Goal: Task Accomplishment & Management: Complete application form

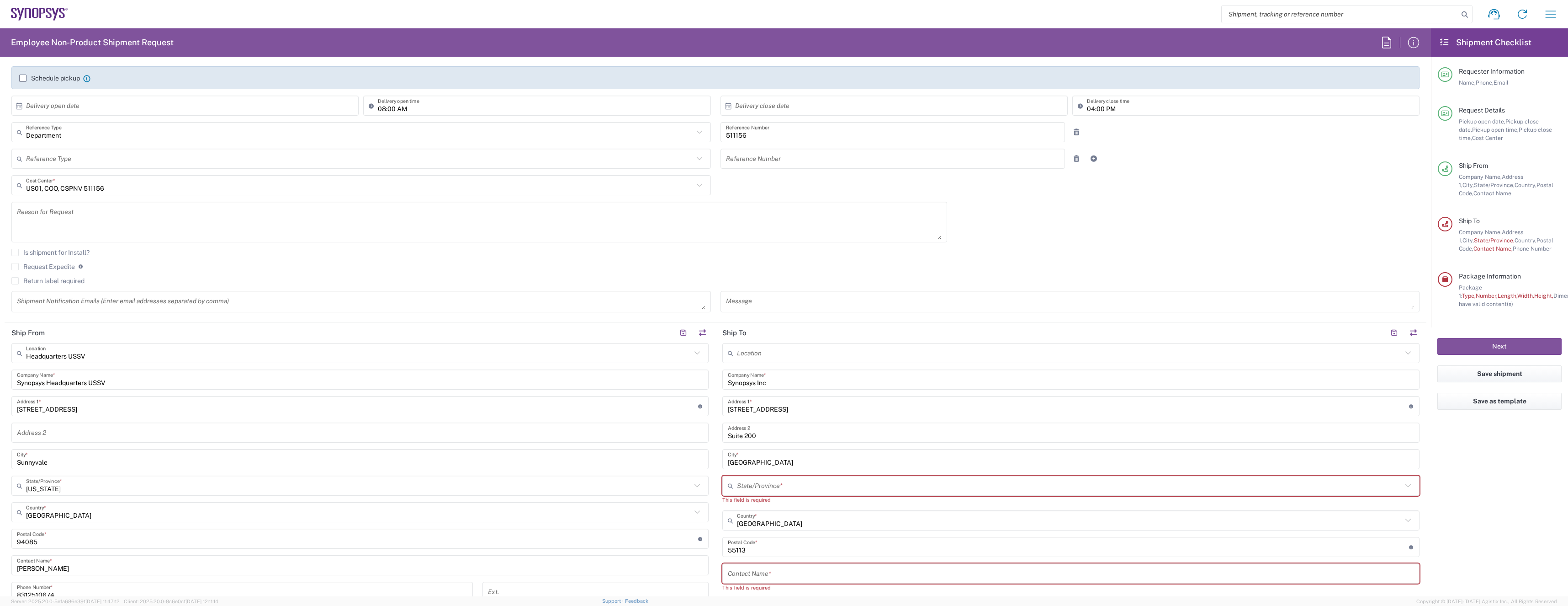
scroll to position [149, 0]
click at [763, 383] on input "Synopsys Inc" at bounding box center [1071, 379] width 687 height 16
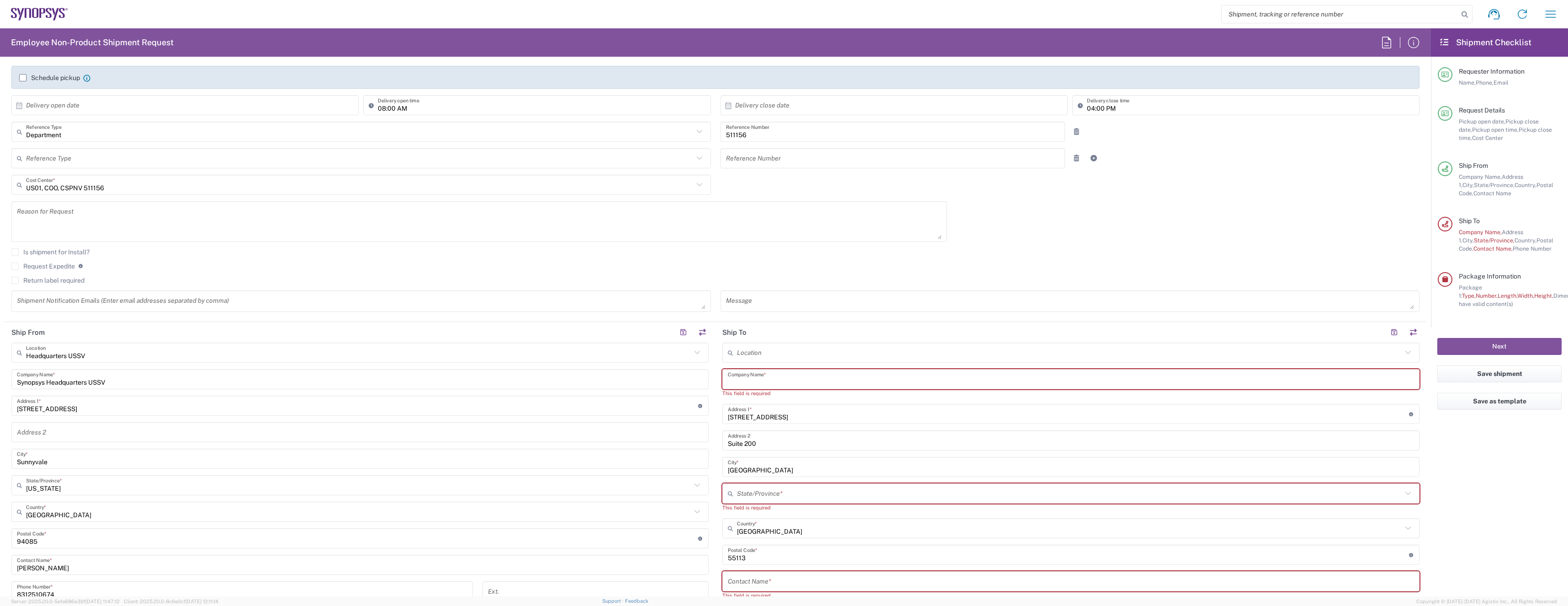
click at [760, 417] on input "1751 West County Road B" at bounding box center [1069, 414] width 682 height 16
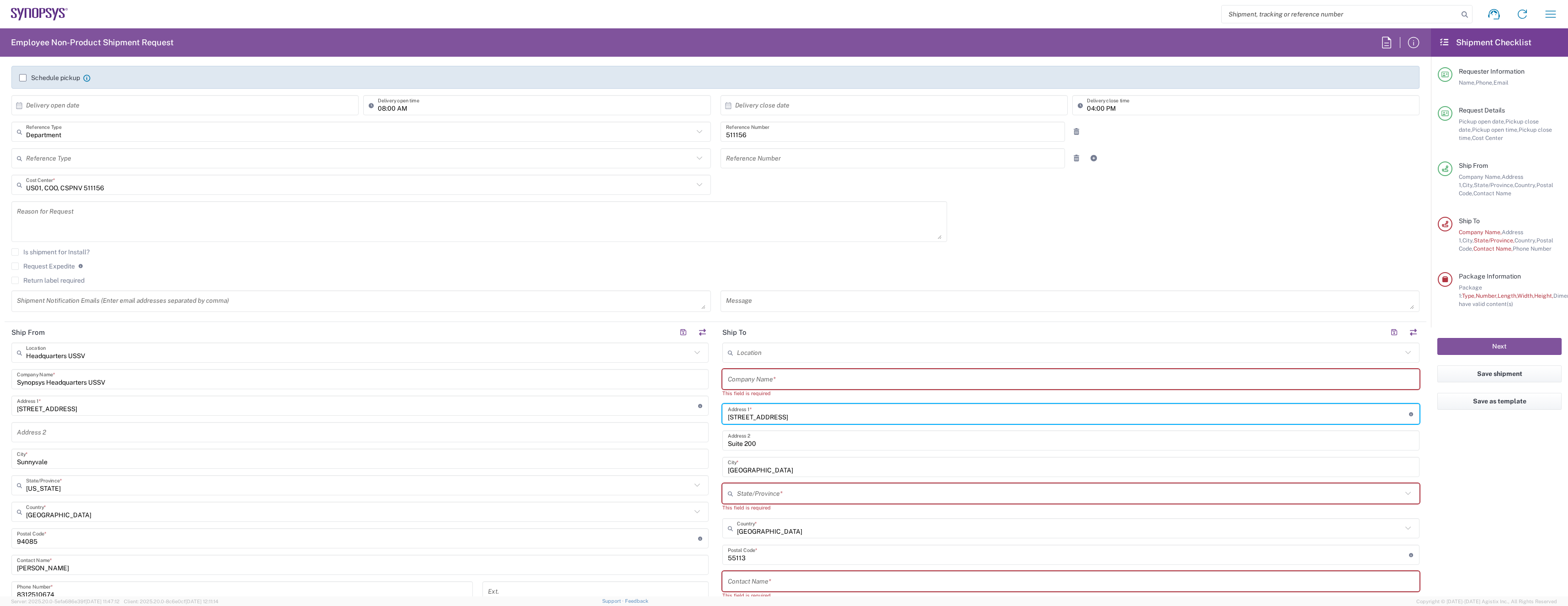
click at [760, 417] on input "1751 West County Road B" at bounding box center [1069, 414] width 682 height 16
click at [775, 382] on input "text" at bounding box center [1071, 379] width 687 height 16
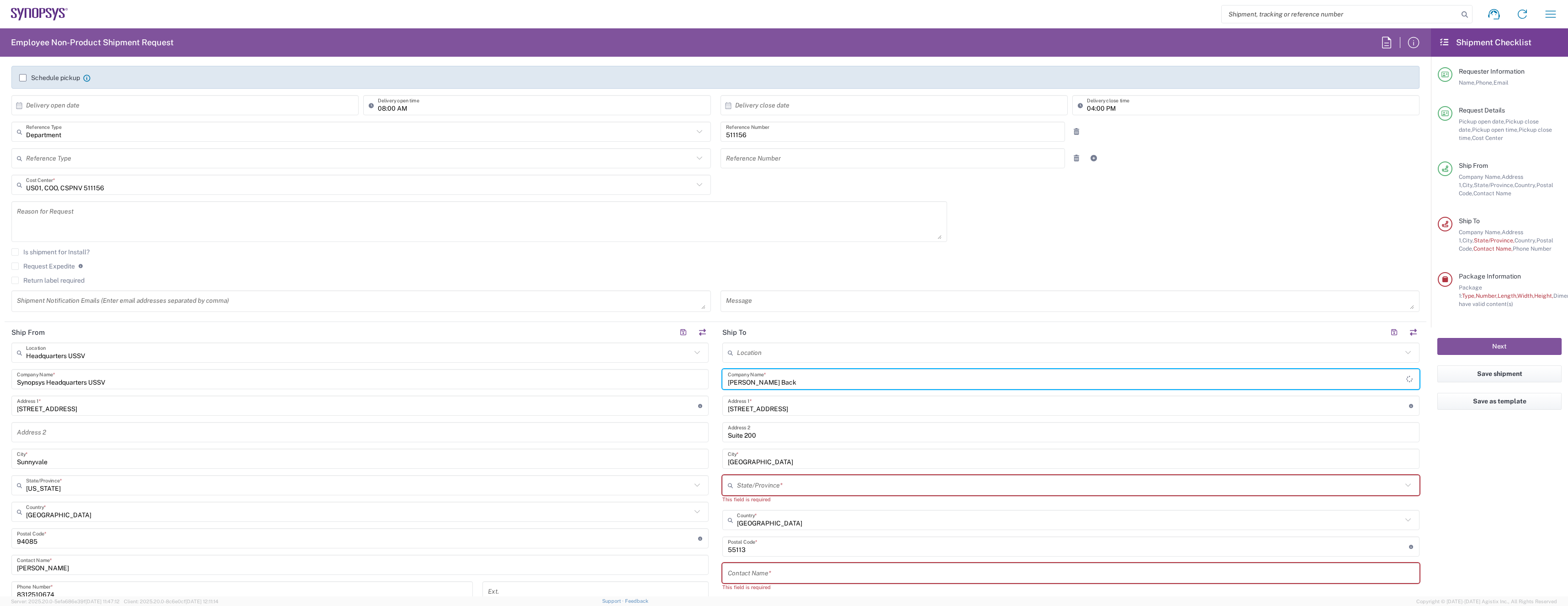
type input "[PERSON_NAME] Back"
click at [773, 404] on input "1751 West County Road B" at bounding box center [1069, 406] width 682 height 16
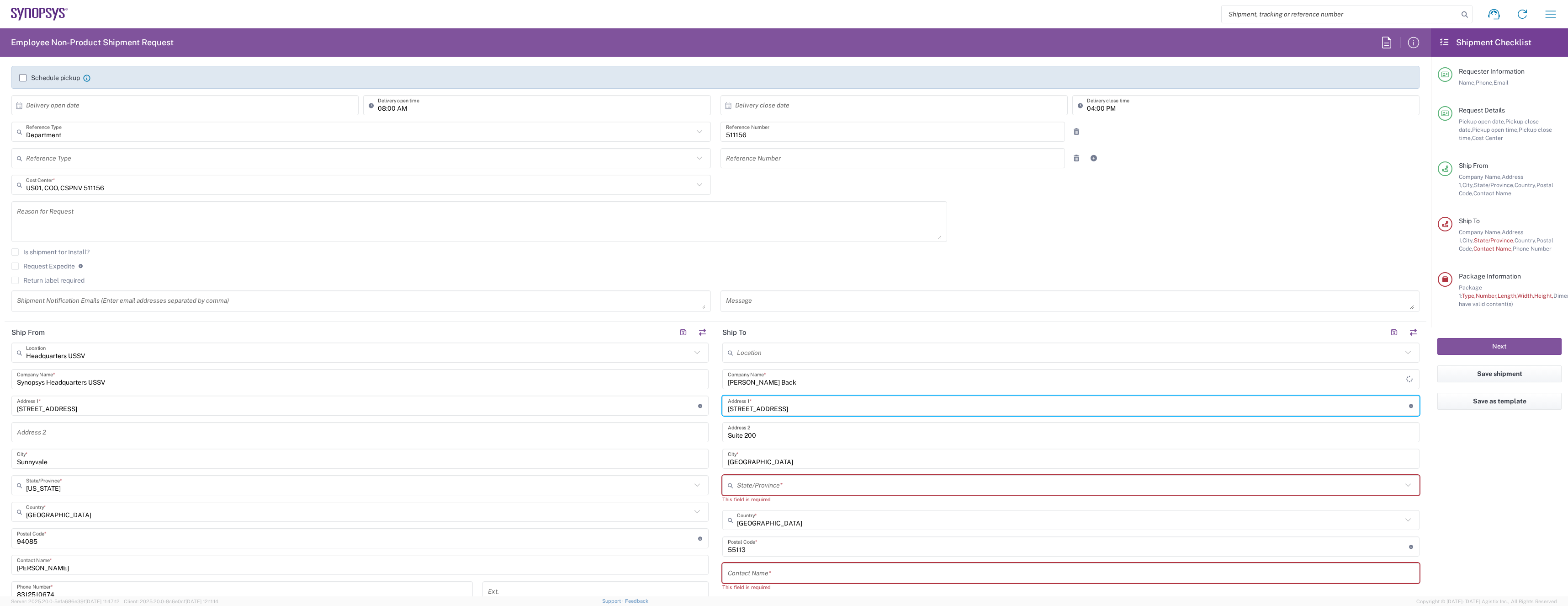
click at [773, 404] on input "1751 West County Road B" at bounding box center [1069, 406] width 682 height 16
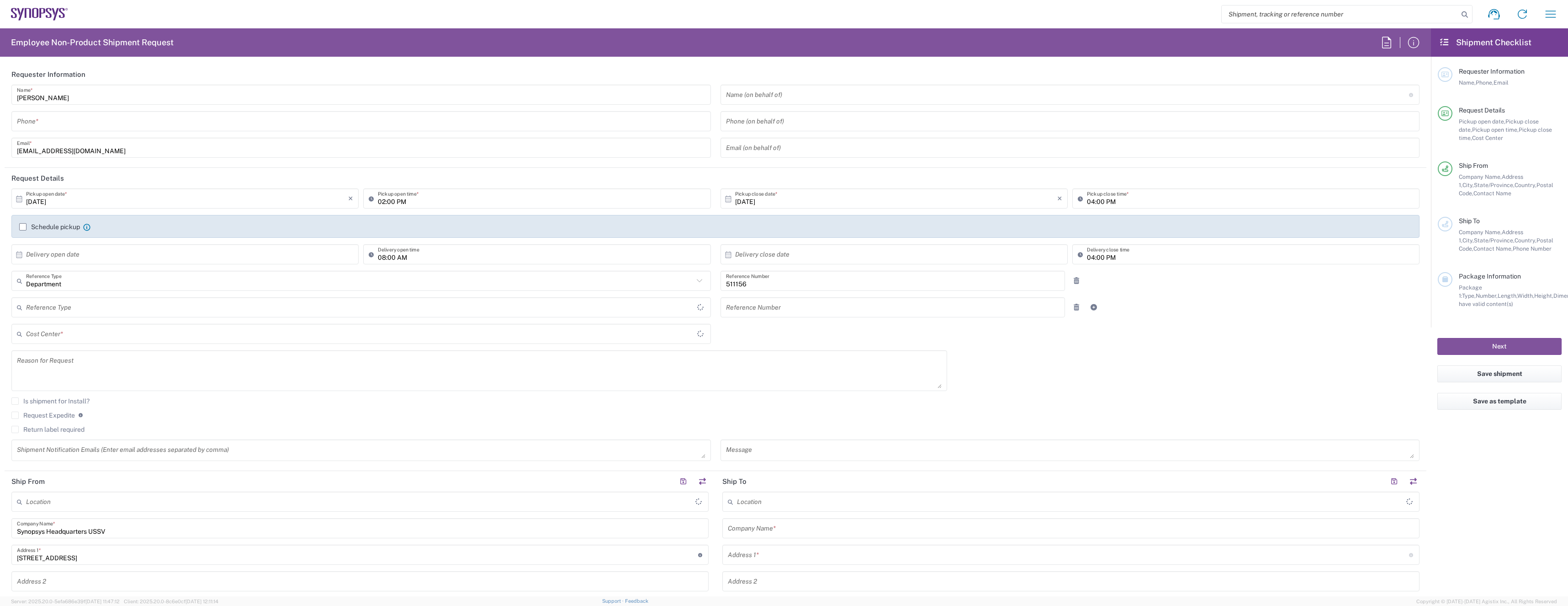
type input "US01, COO, CSPNV 511156"
type input "[GEOGRAPHIC_DATA]"
type input "[US_STATE]"
type input "[GEOGRAPHIC_DATA]"
type input "Headquarters USSV"
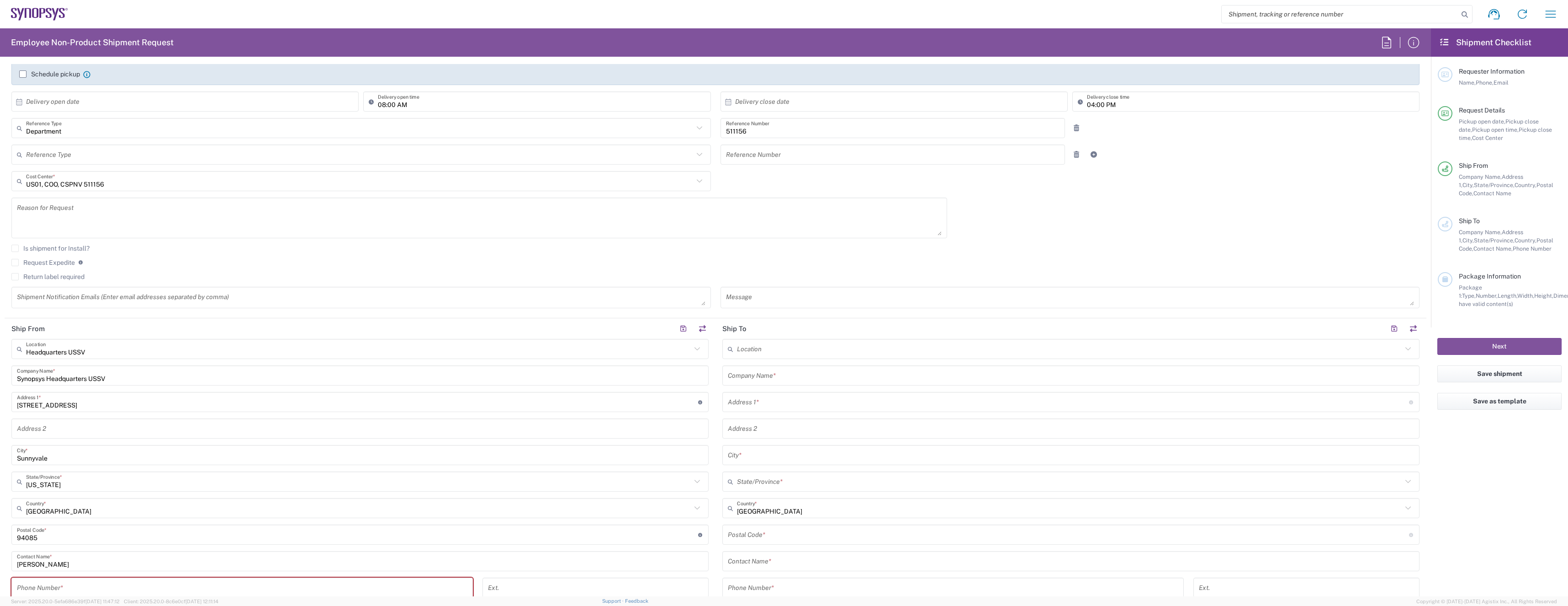
scroll to position [157, 0]
click at [752, 344] on input "text" at bounding box center [1069, 344] width 665 height 16
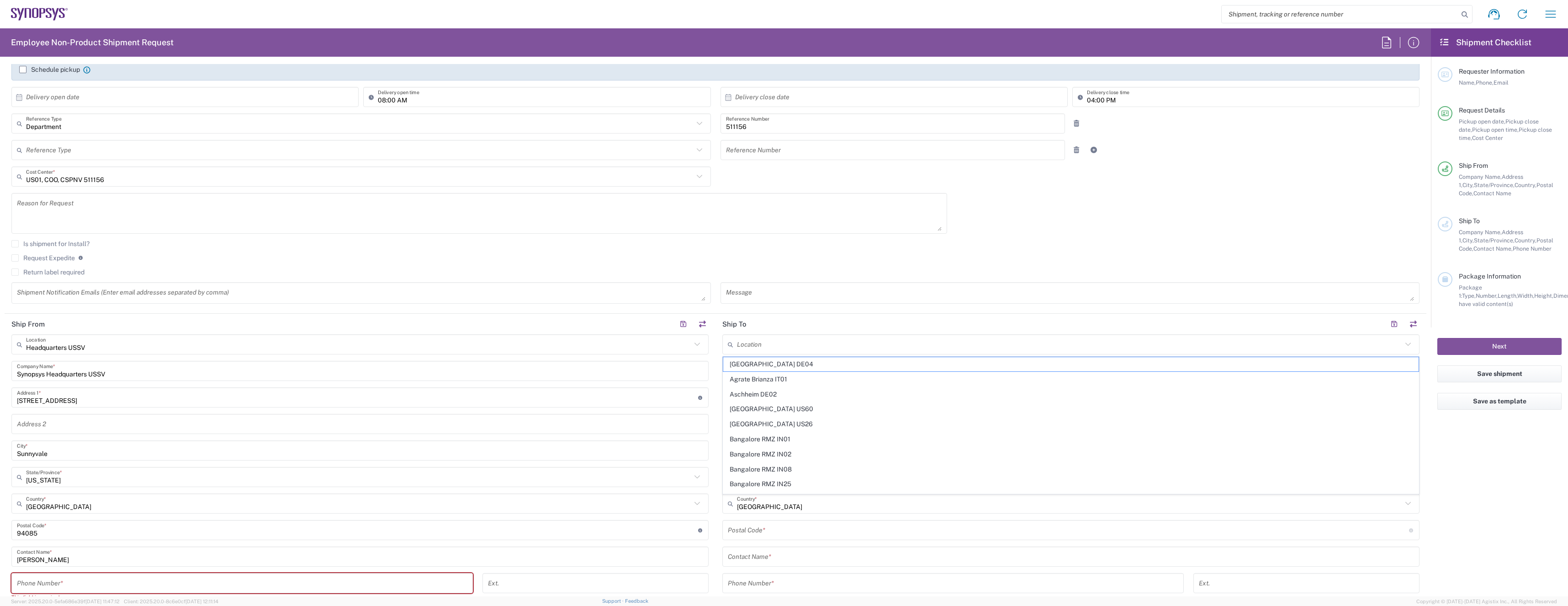
click at [756, 317] on header "Ship To" at bounding box center [1071, 323] width 711 height 21
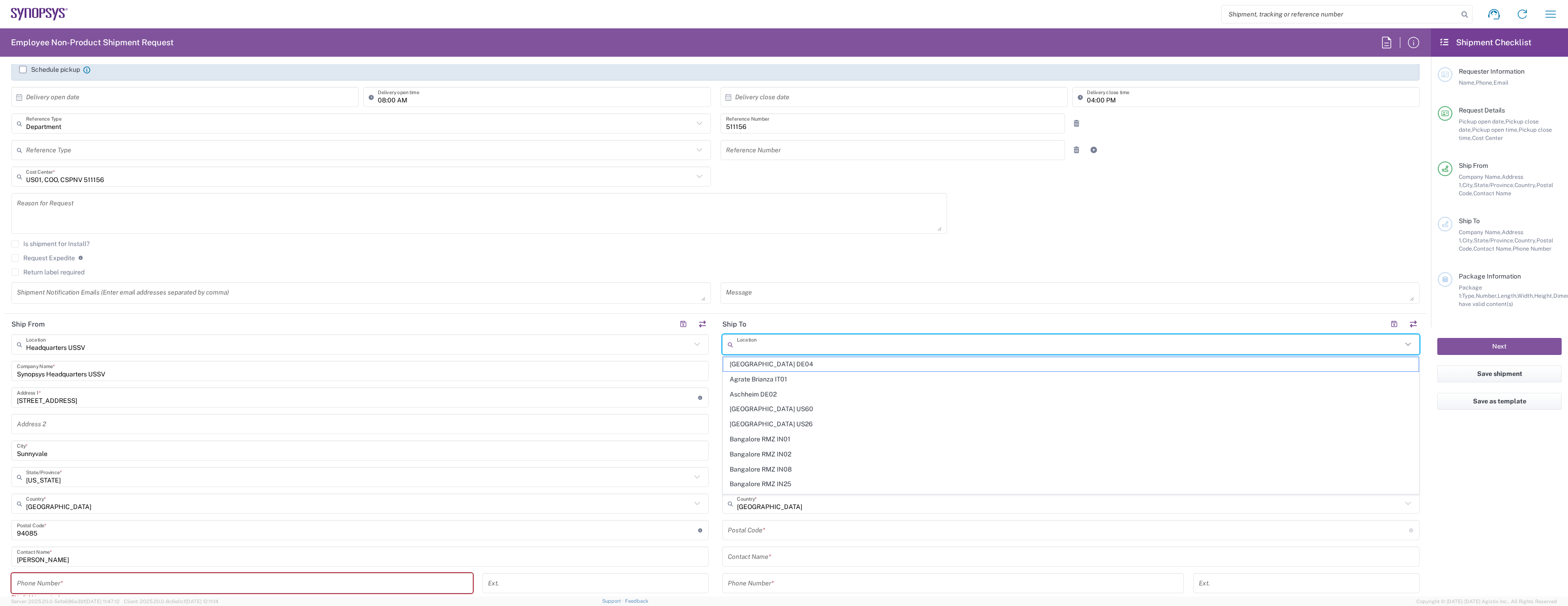
click at [874, 343] on input "text" at bounding box center [1069, 344] width 665 height 16
click at [801, 264] on div "Request Expedite If expedite is checked you will be unable to rate and book thi…" at bounding box center [715, 261] width 1408 height 14
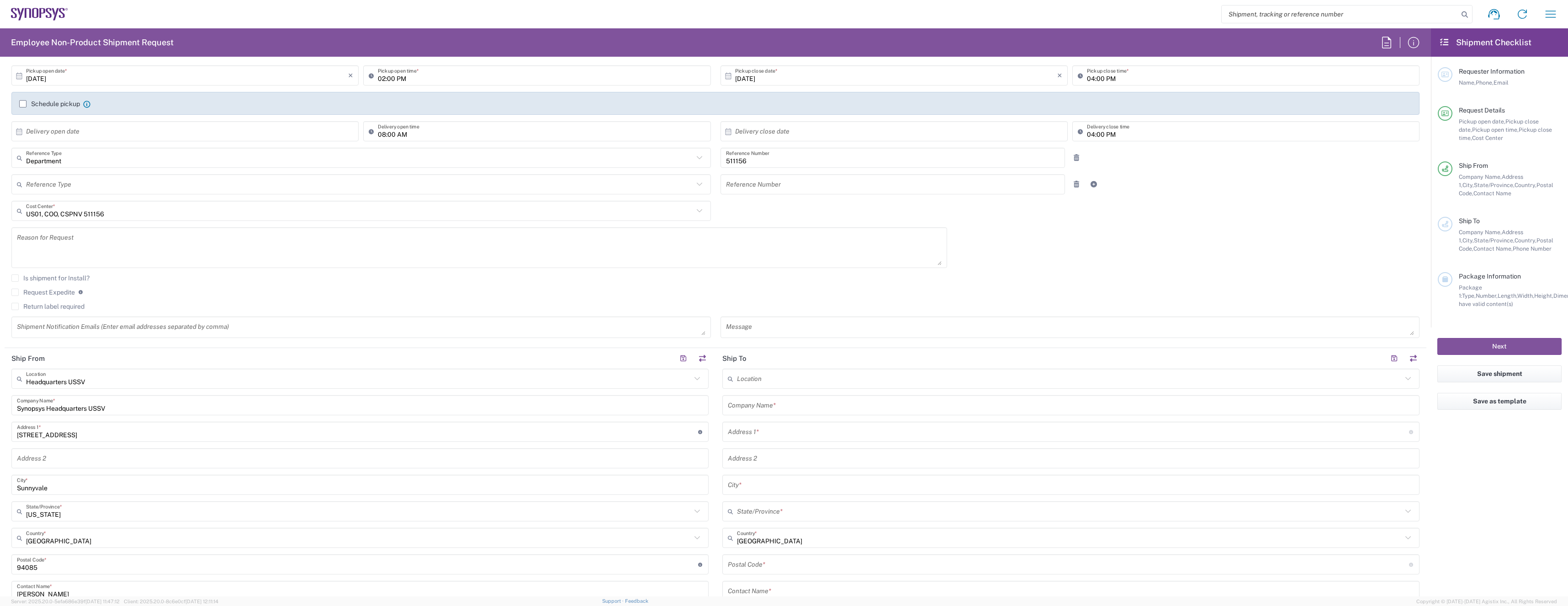
scroll to position [237, 0]
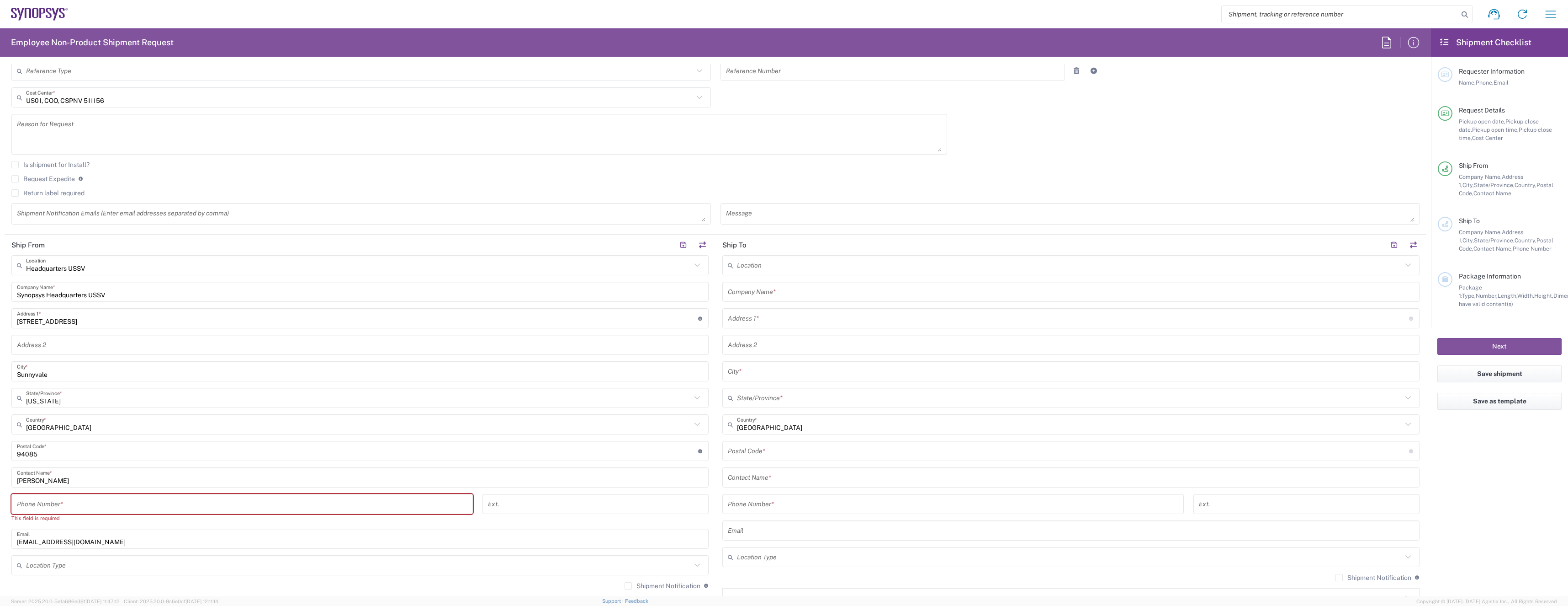
click at [785, 293] on input "text" at bounding box center [1071, 292] width 687 height 16
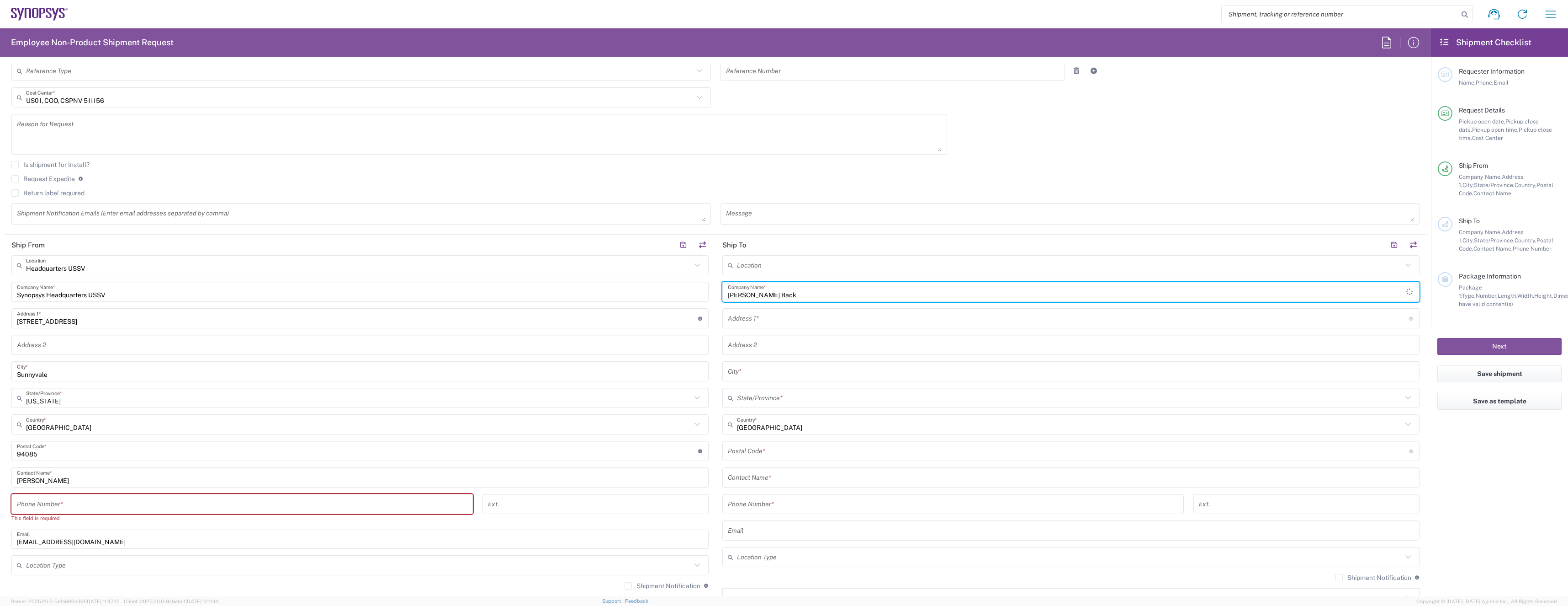
type input "[PERSON_NAME] Back"
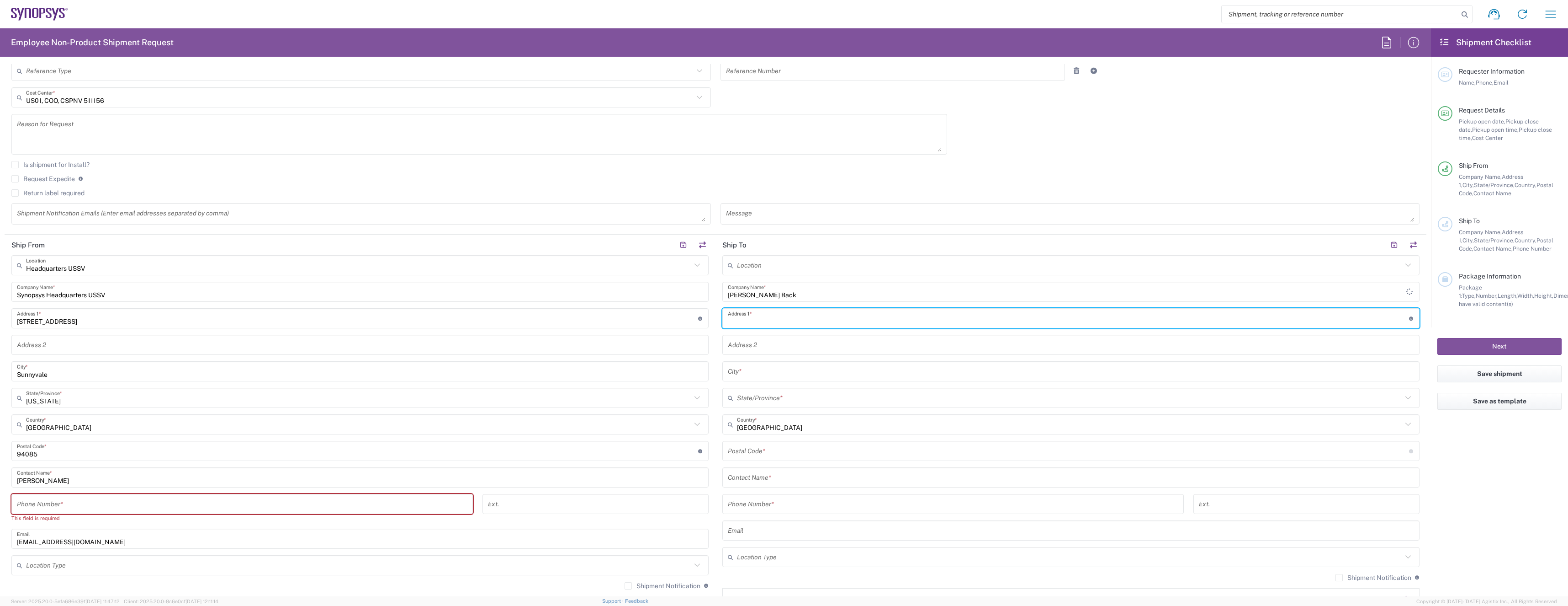
click at [757, 323] on input "text" at bounding box center [1069, 318] width 682 height 16
type input "[STREET_ADDRESS]"
click at [750, 344] on input "text" at bounding box center [1071, 345] width 687 height 16
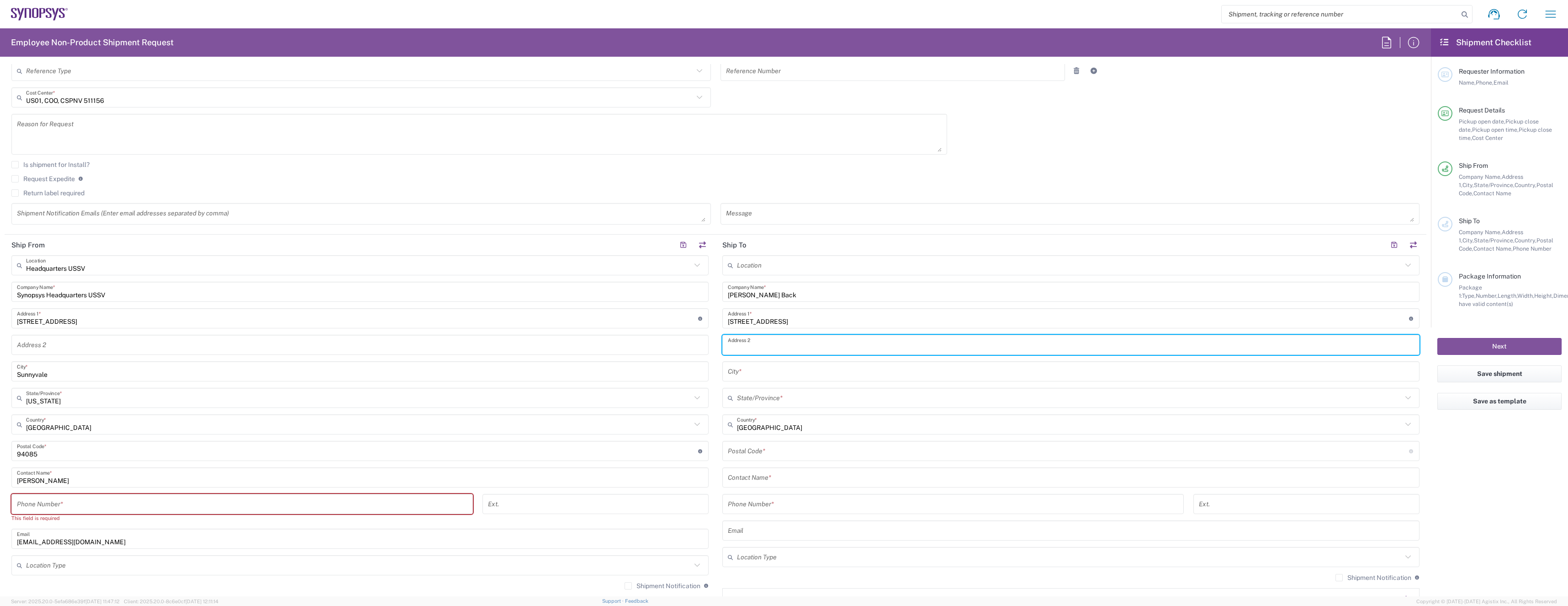
click at [732, 373] on input "text" at bounding box center [1071, 371] width 687 height 16
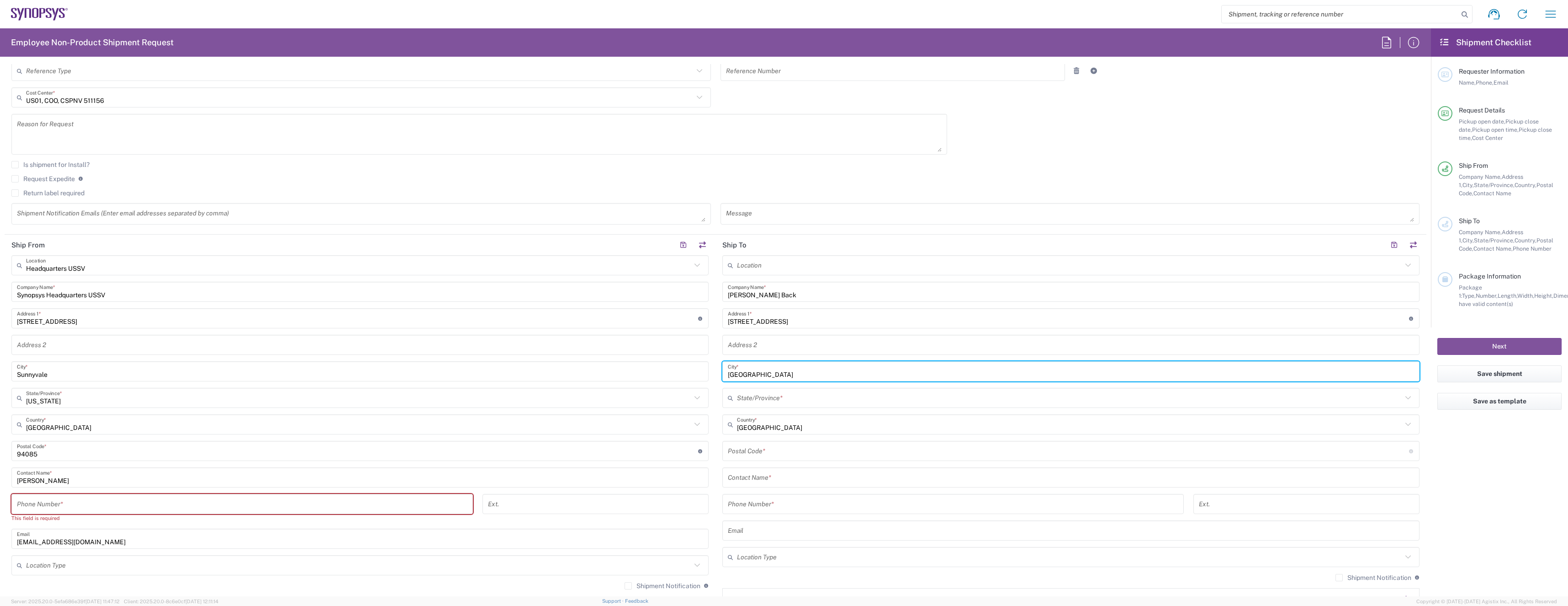
type input "[GEOGRAPHIC_DATA]"
click at [757, 402] on input "text" at bounding box center [1069, 398] width 665 height 16
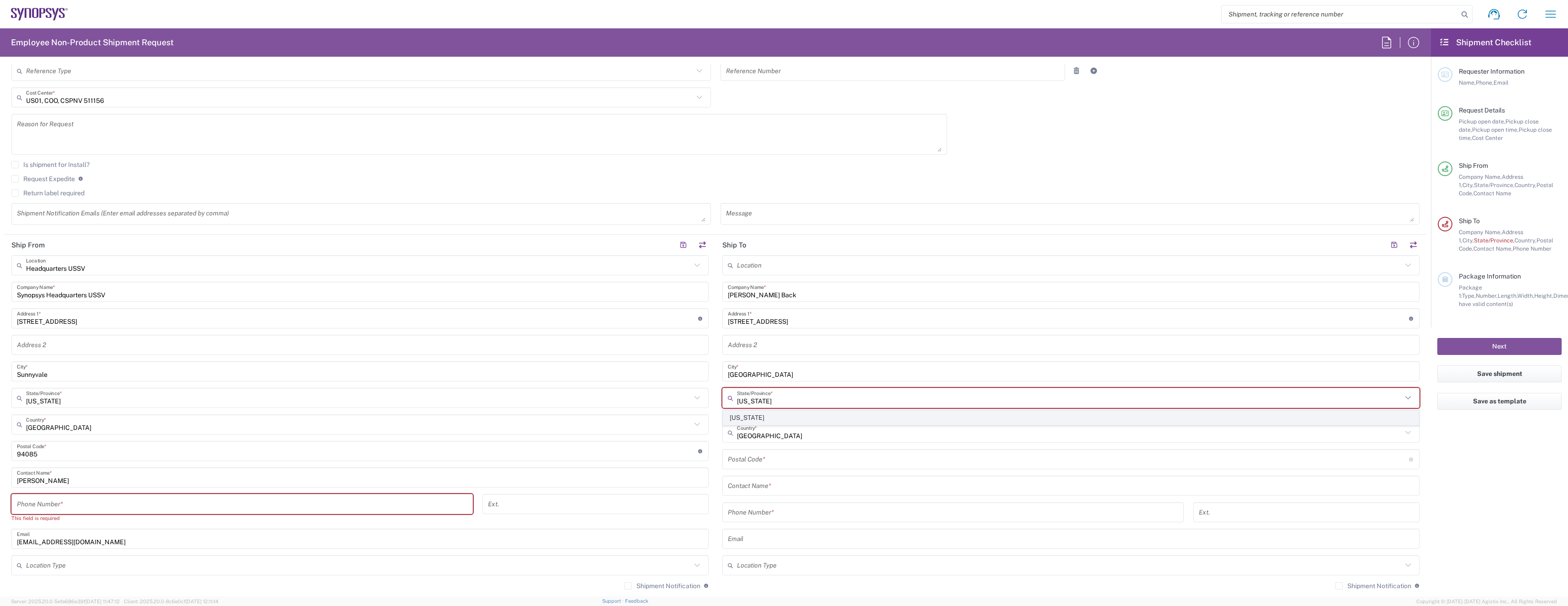
type input "[US_STATE]"
click at [775, 420] on span "[US_STATE]" at bounding box center [1071, 417] width 695 height 14
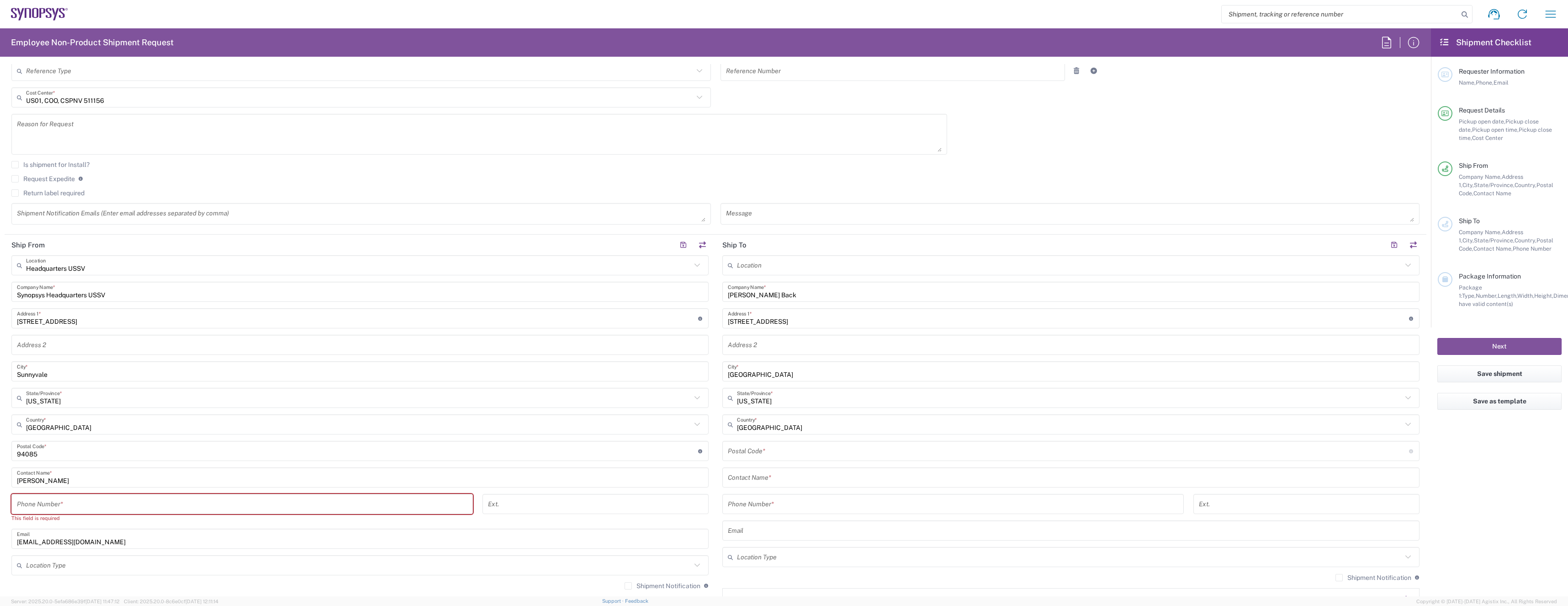
click at [788, 450] on input "undefined" at bounding box center [1069, 451] width 682 height 16
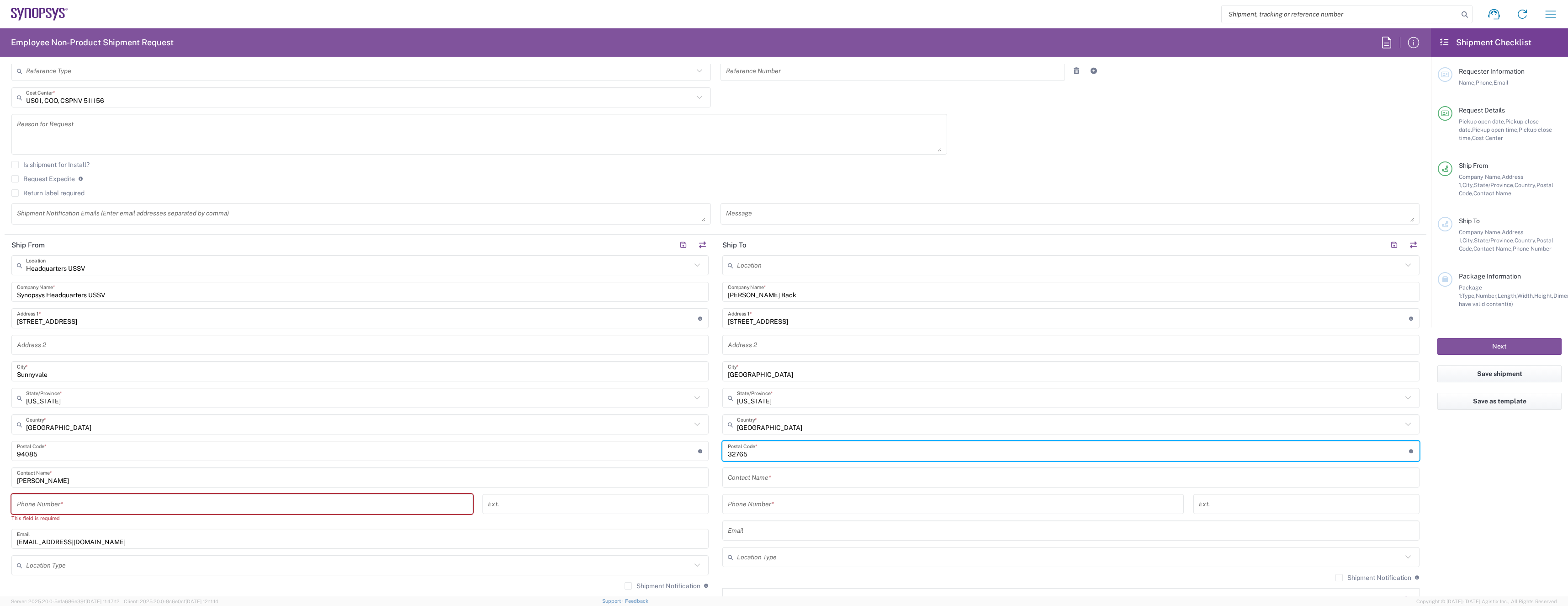
type input "32765"
click at [796, 478] on input "text" at bounding box center [1071, 478] width 687 height 16
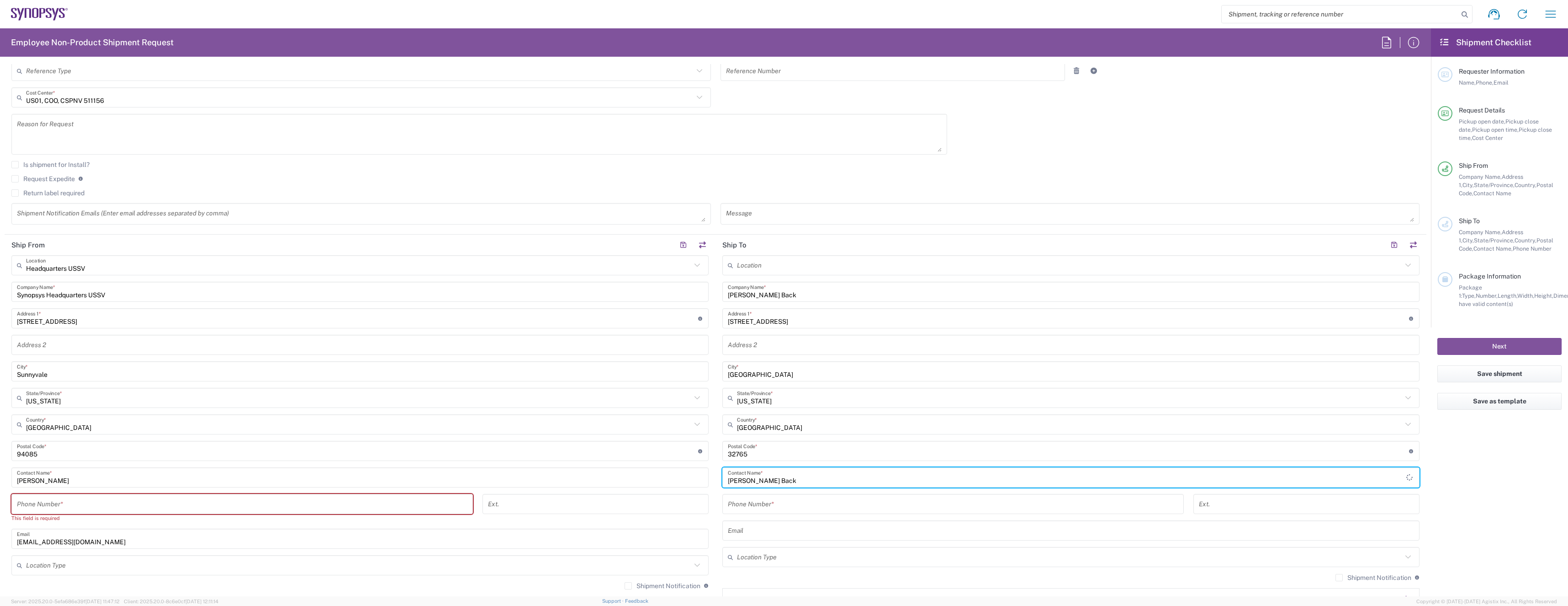
type input "[PERSON_NAME] Back"
click at [779, 503] on input "tel" at bounding box center [953, 504] width 451 height 16
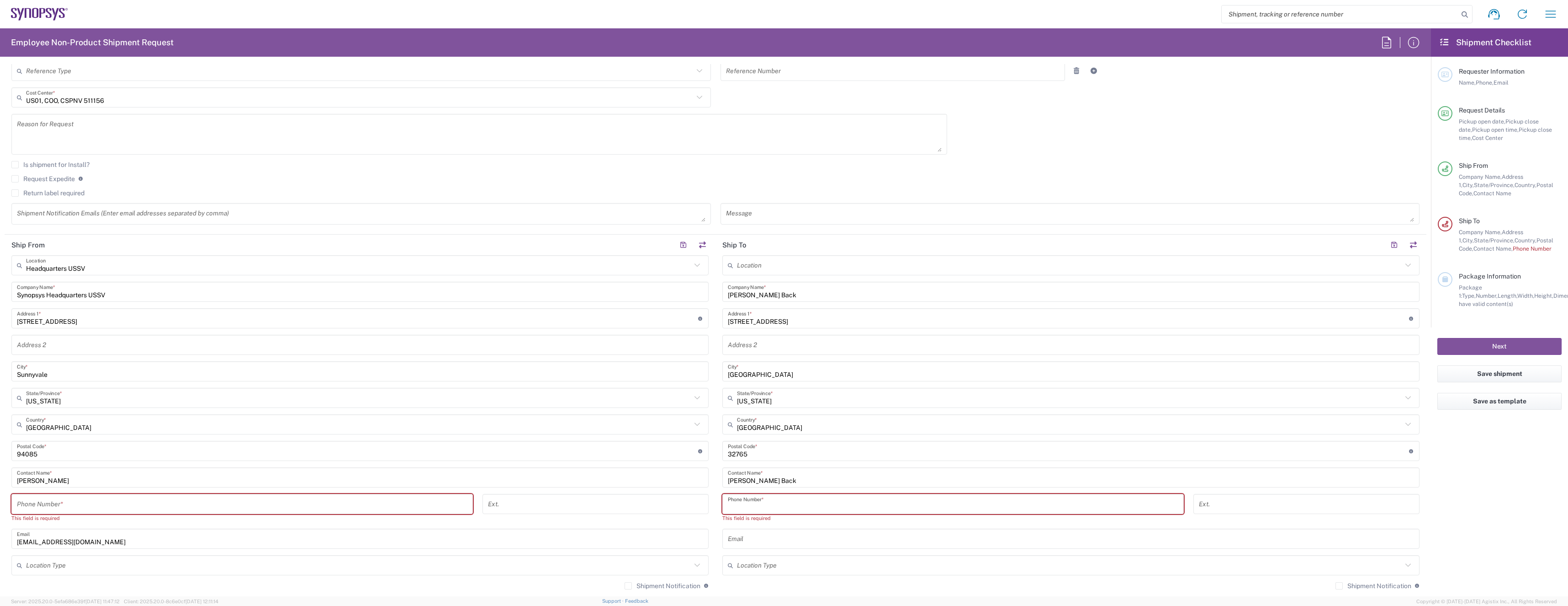
click at [877, 506] on input "tel" at bounding box center [953, 504] width 451 height 16
paste input "[PHONE_NUMBER]"
click at [761, 508] on input "[PHONE_NUMBER]" at bounding box center [953, 504] width 451 height 16
click at [747, 507] on input "[PHONE_NUMBER]" at bounding box center [953, 504] width 451 height 16
click at [735, 506] on input "+1.4075751211" at bounding box center [953, 504] width 451 height 16
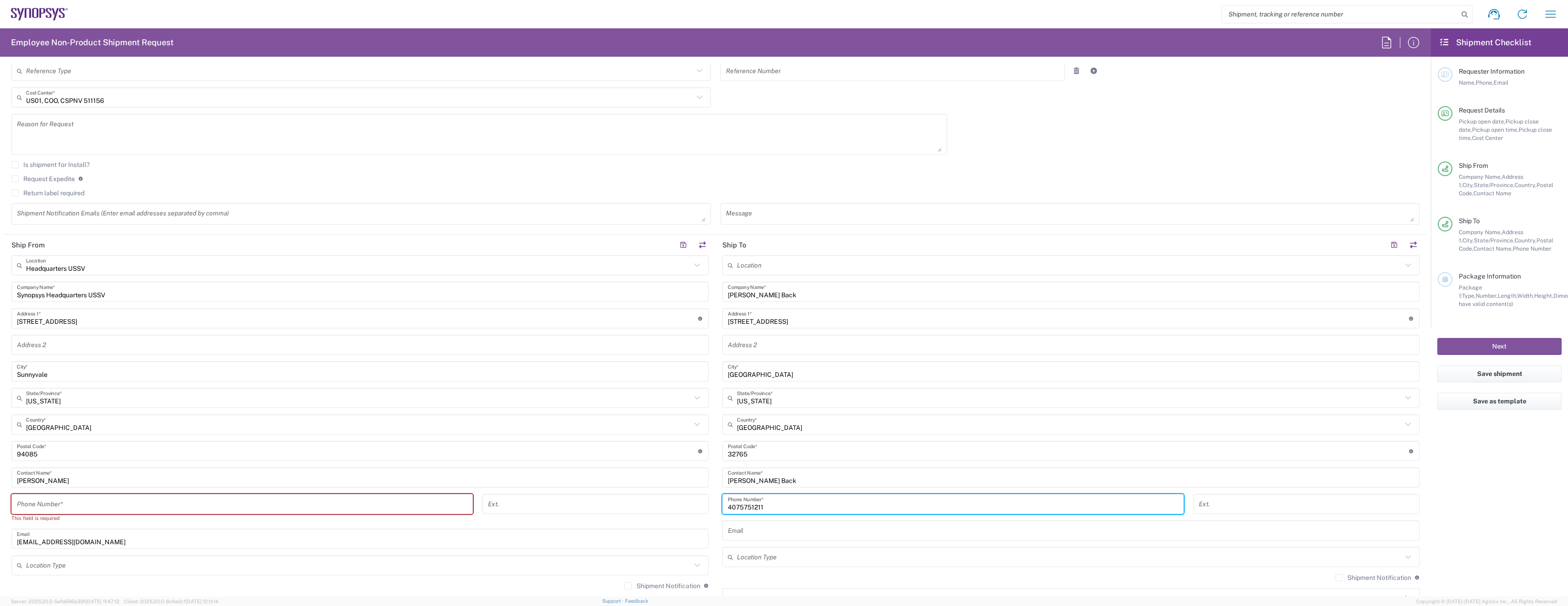
type input "4075751211"
click at [768, 538] on input "text" at bounding box center [1071, 531] width 687 height 16
click at [755, 536] on input "text" at bounding box center [1071, 531] width 687 height 16
paste input "[EMAIL_ADDRESS][DOMAIN_NAME]"
type input "[EMAIL_ADDRESS][DOMAIN_NAME]"
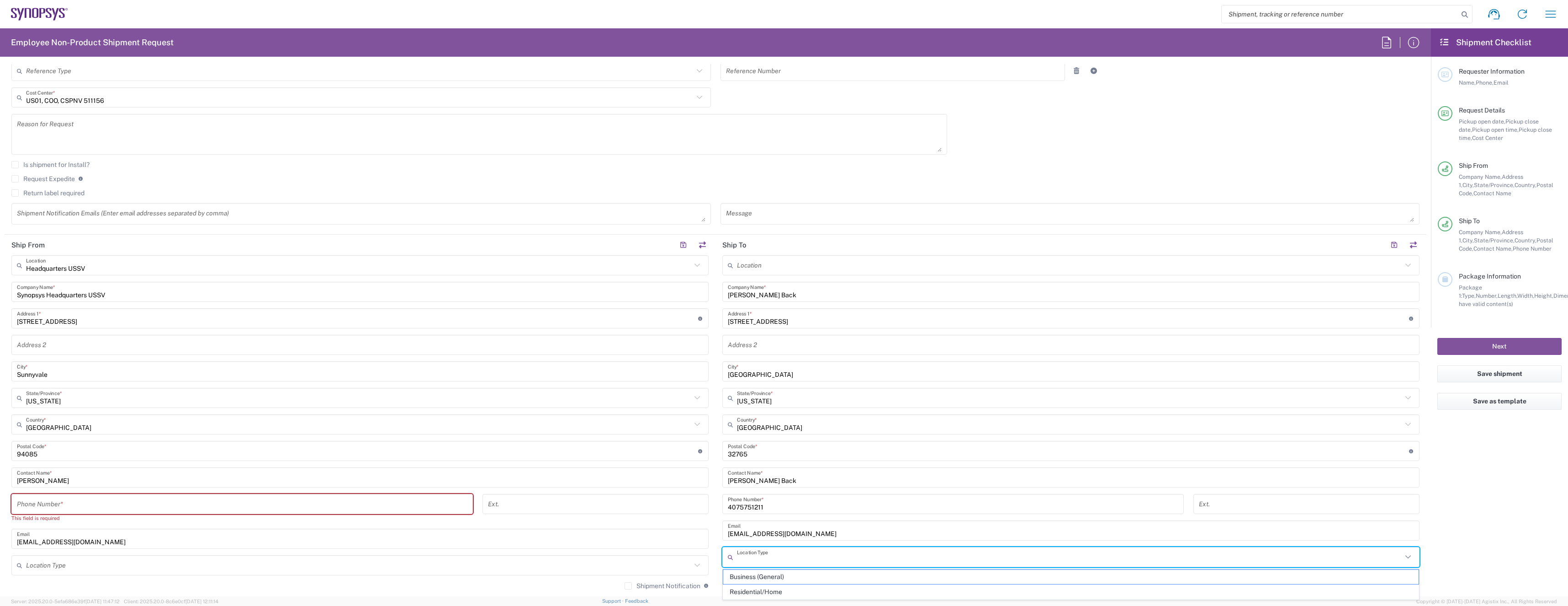
click at [768, 554] on input "text" at bounding box center [1069, 557] width 665 height 16
click at [771, 593] on span "Residential/Home" at bounding box center [1071, 592] width 695 height 14
type input "Residential/Home"
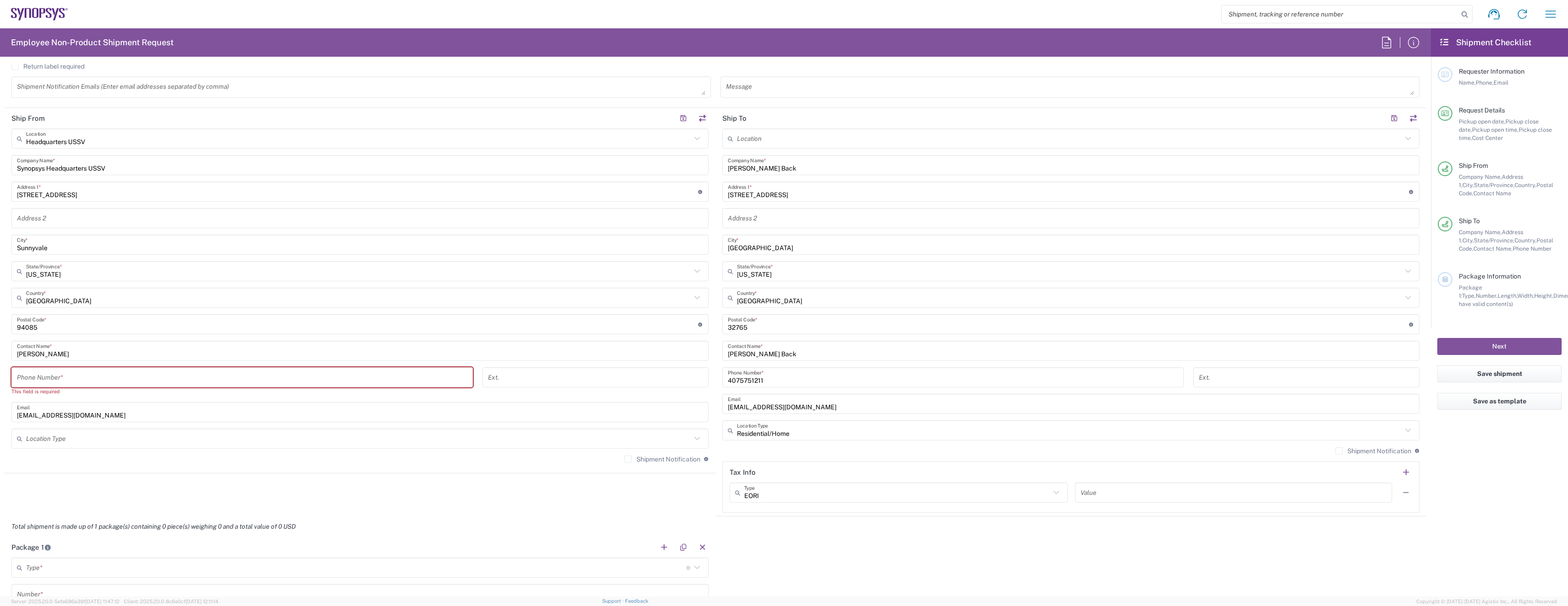
scroll to position [366, 0]
click at [402, 379] on input "tel" at bounding box center [242, 374] width 451 height 16
type input "8312510674"
type input "Suite 200"
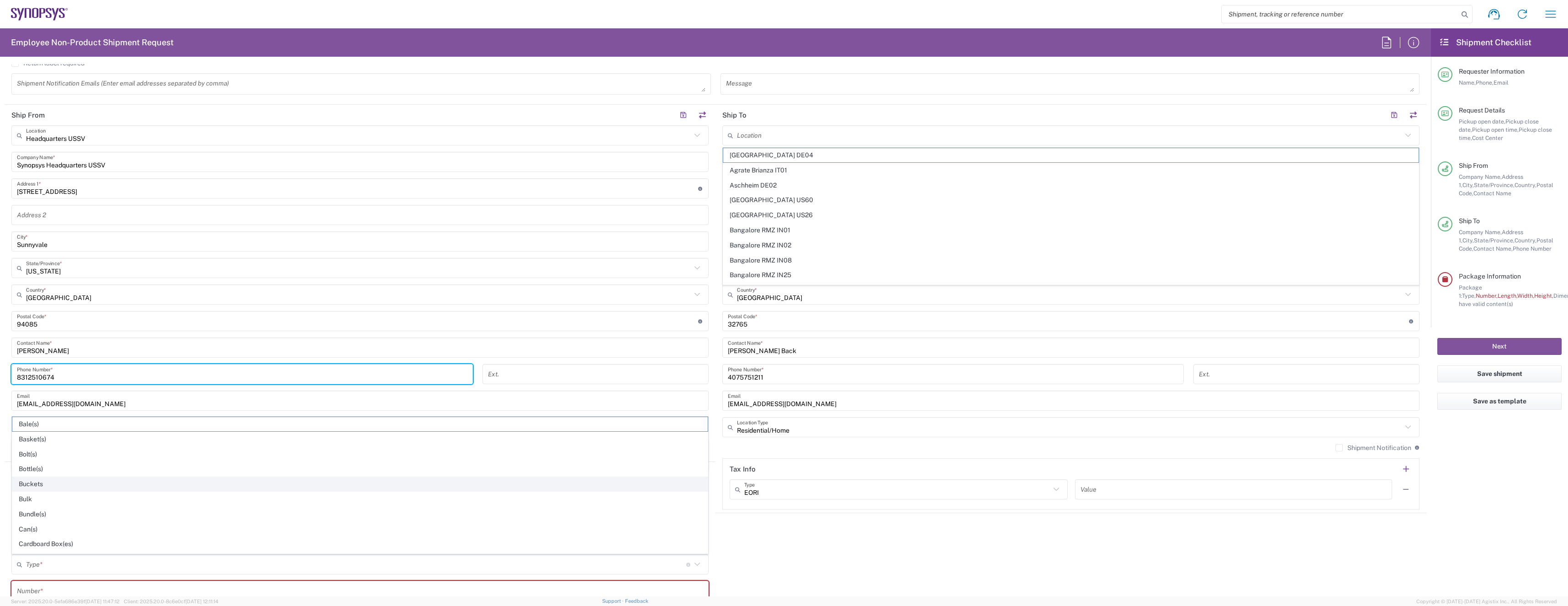
scroll to position [444, 0]
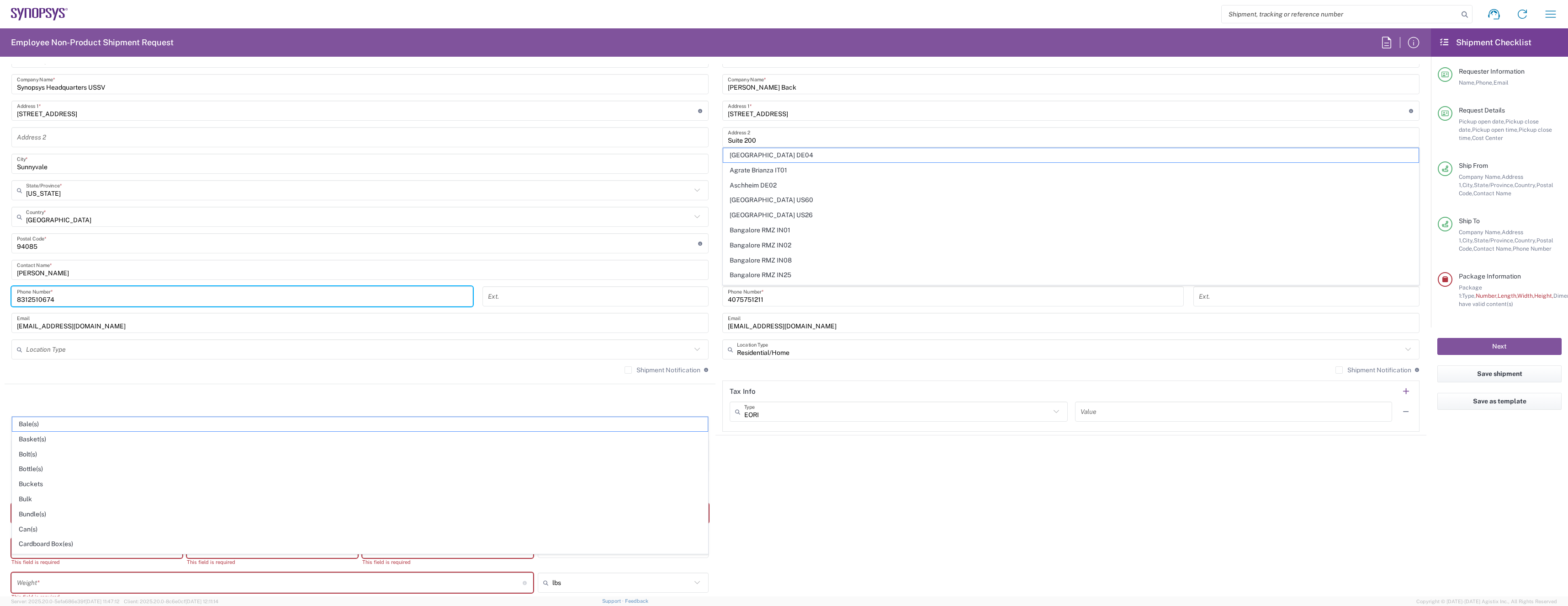
click at [169, 403] on agx-shipment-stop-widget "Ship From Headquarters USSV Location Headquarters [GEOGRAPHIC_DATA] Agrate Bria…" at bounding box center [360, 231] width 711 height 408
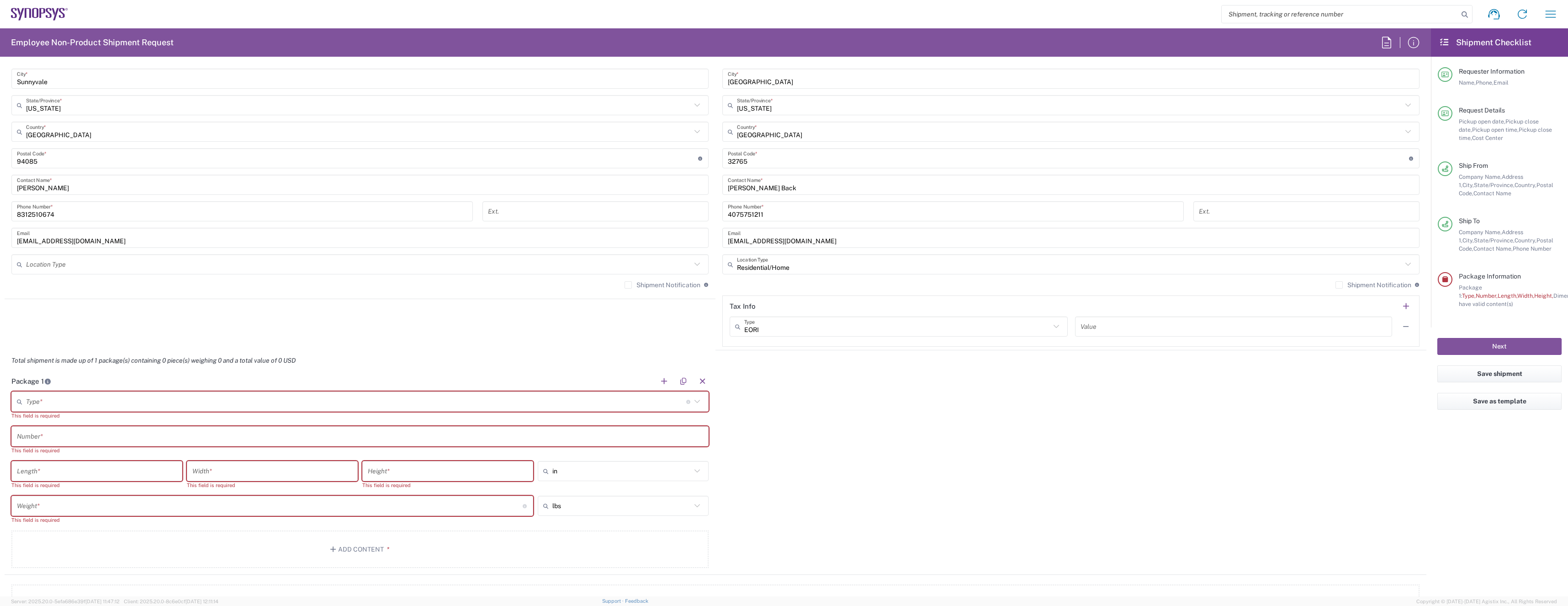
scroll to position [577, 0]
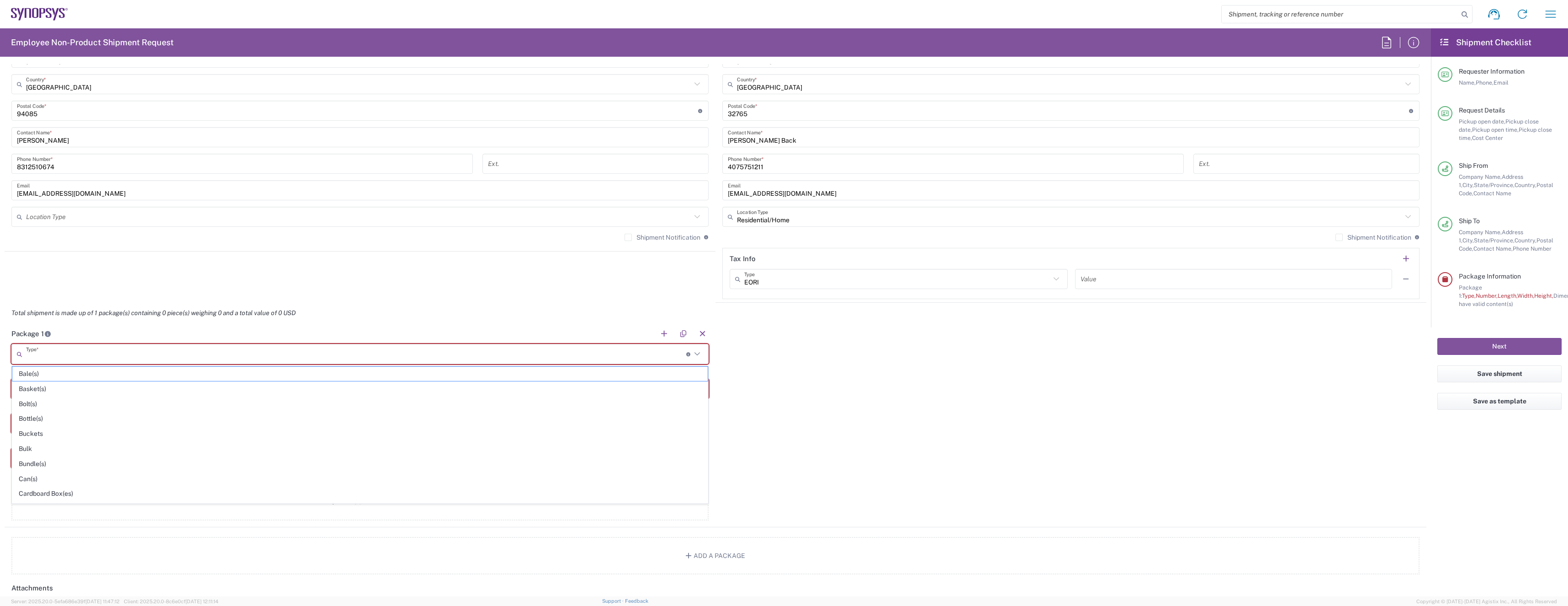
click at [180, 348] on input "text" at bounding box center [355, 354] width 660 height 16
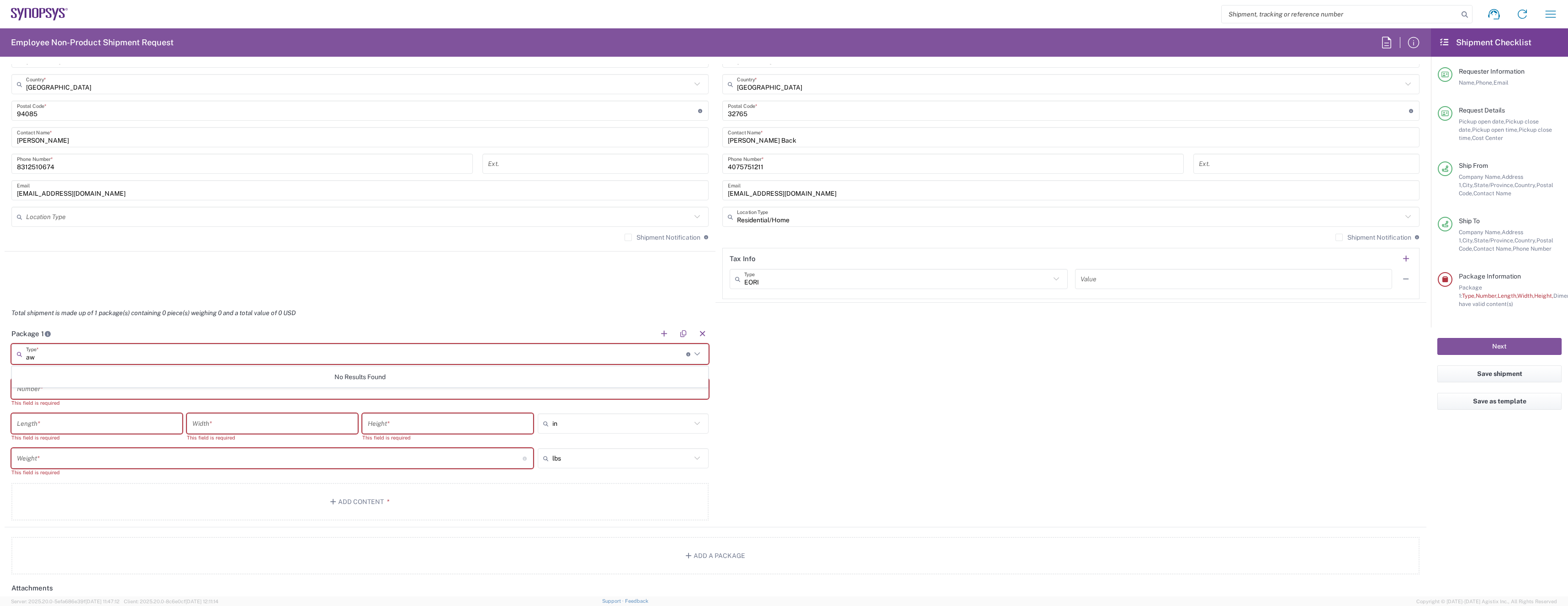
type input "a"
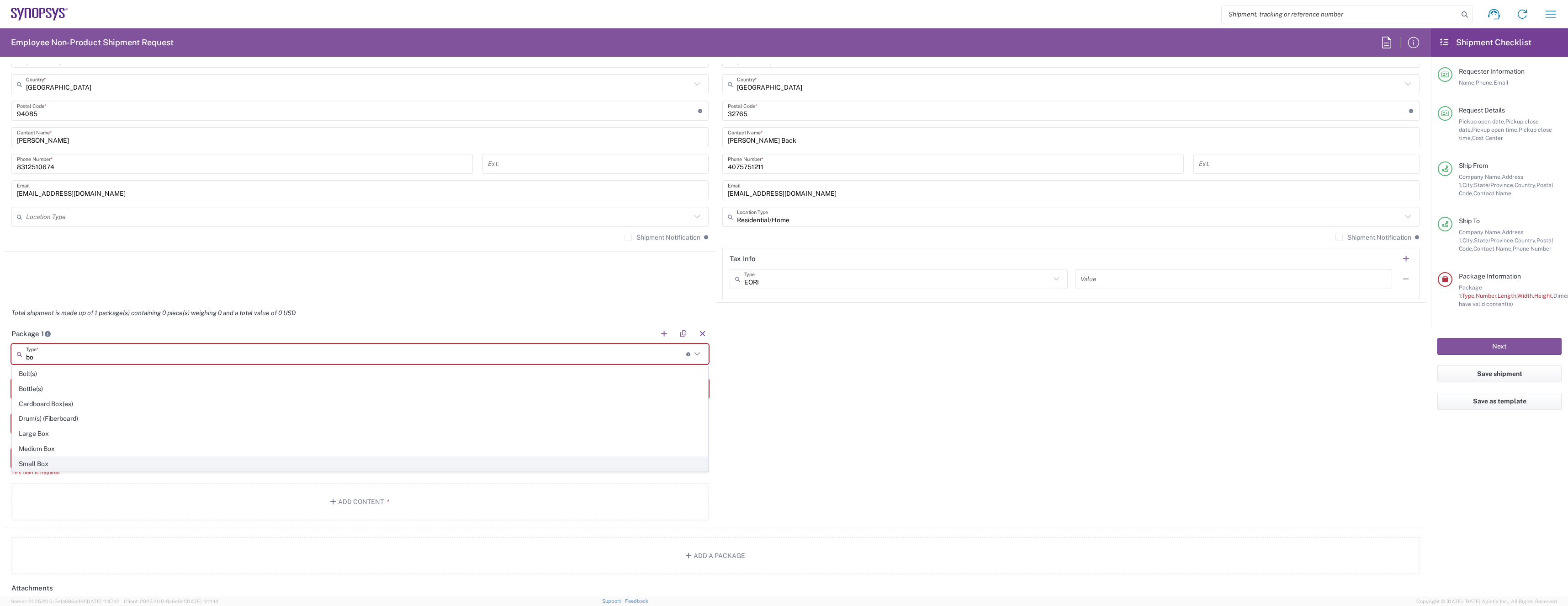
click at [103, 465] on span "Small Box" at bounding box center [360, 464] width 695 height 14
type input "Small Box"
type input "12.25"
type input "11"
type input "1.5"
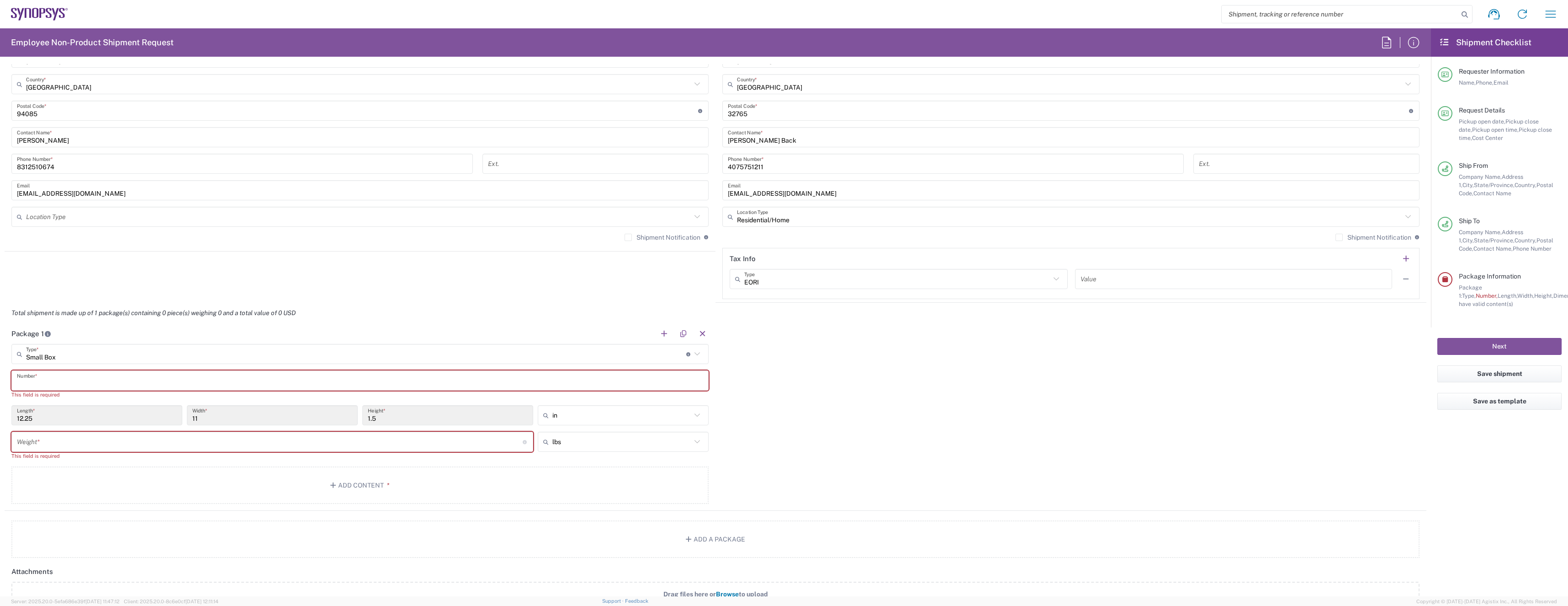
click at [92, 382] on input "text" at bounding box center [360, 381] width 687 height 16
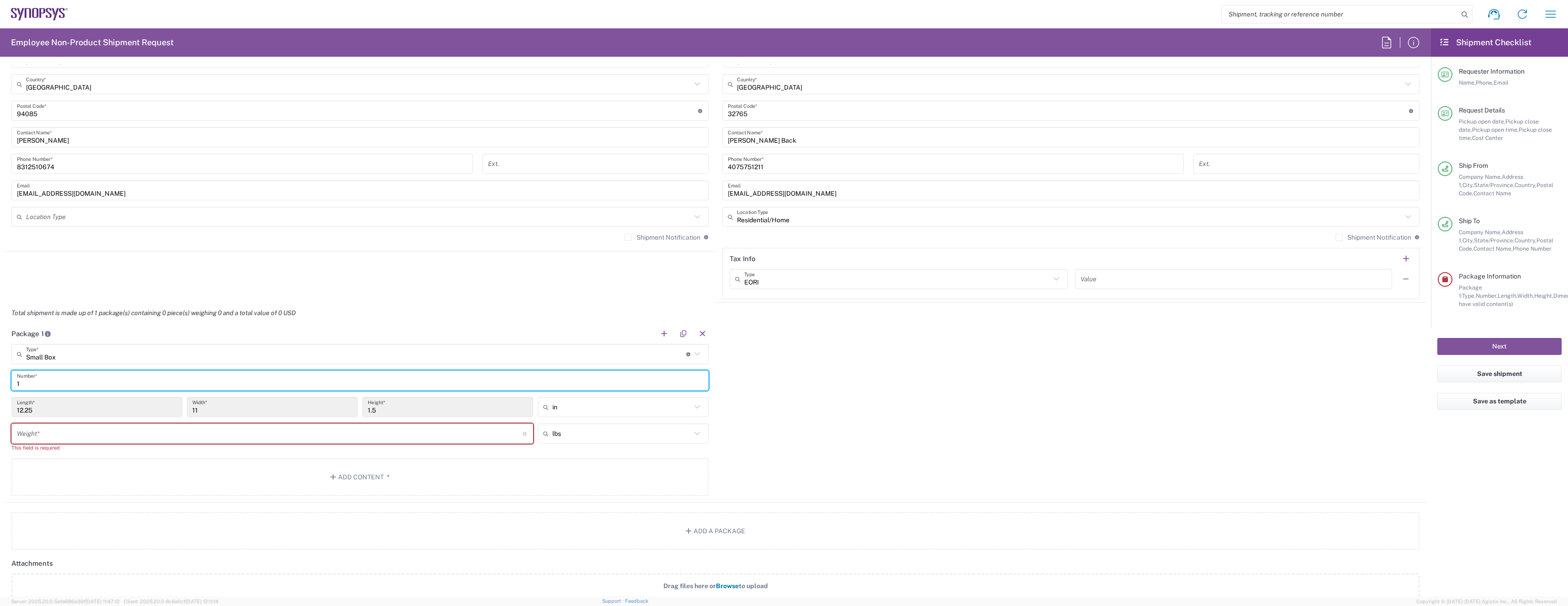
type input "1"
click at [117, 438] on input "number" at bounding box center [270, 434] width 506 height 16
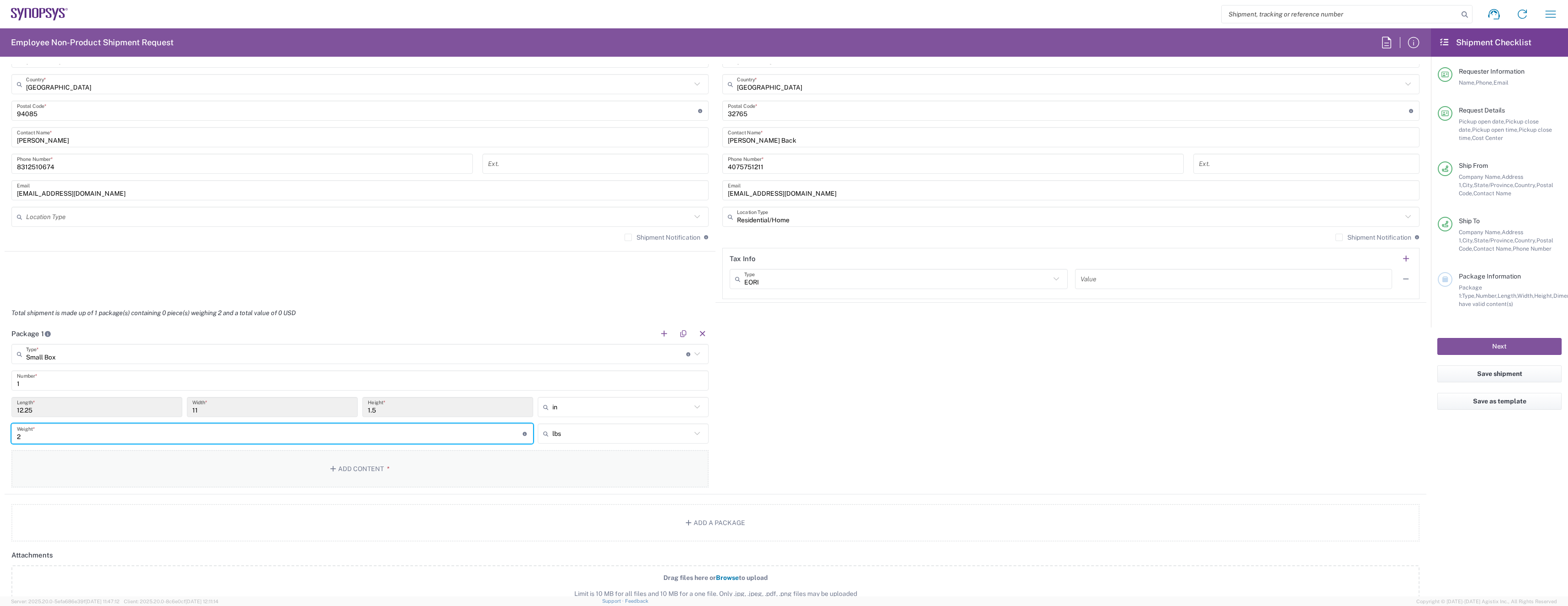
type input "2"
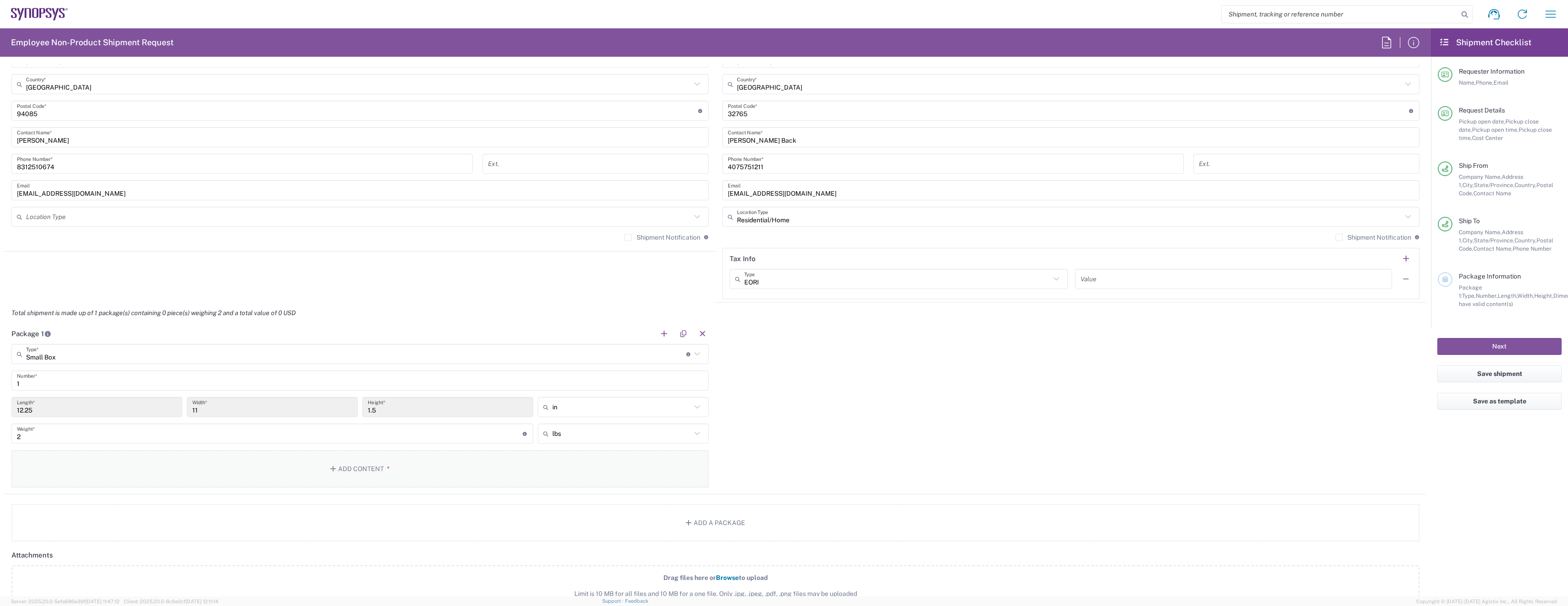
click at [224, 478] on button "Add Content *" at bounding box center [360, 468] width 697 height 37
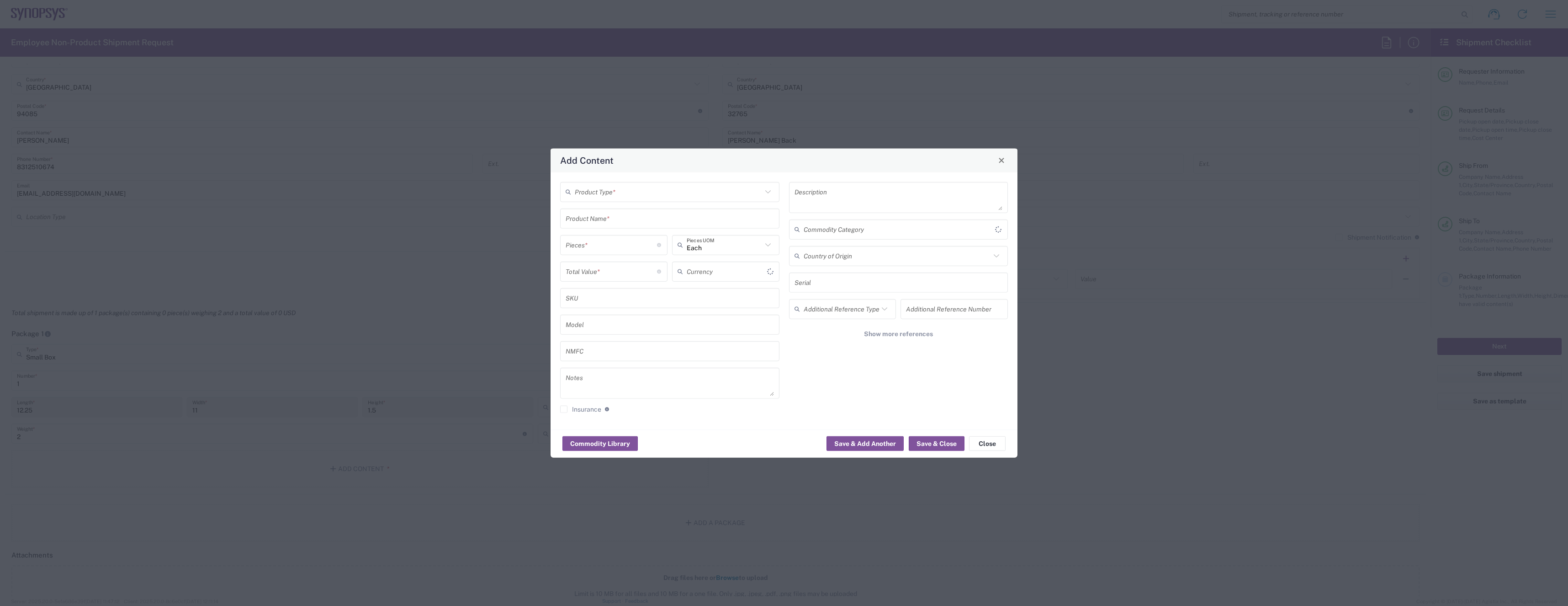
type input "US Dollar"
click at [666, 196] on input "text" at bounding box center [668, 191] width 187 height 16
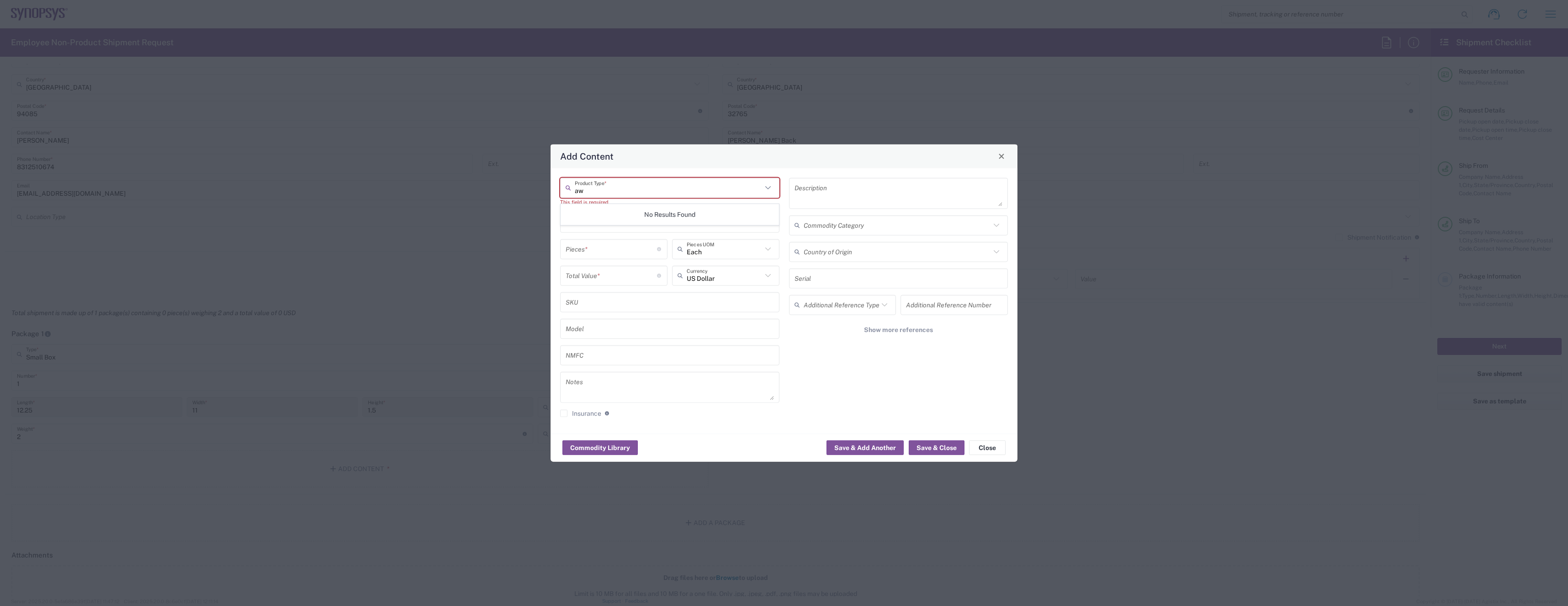
type input "a"
click at [611, 226] on span "General Commodity" at bounding box center [669, 227] width 217 height 14
type input "General Commodity"
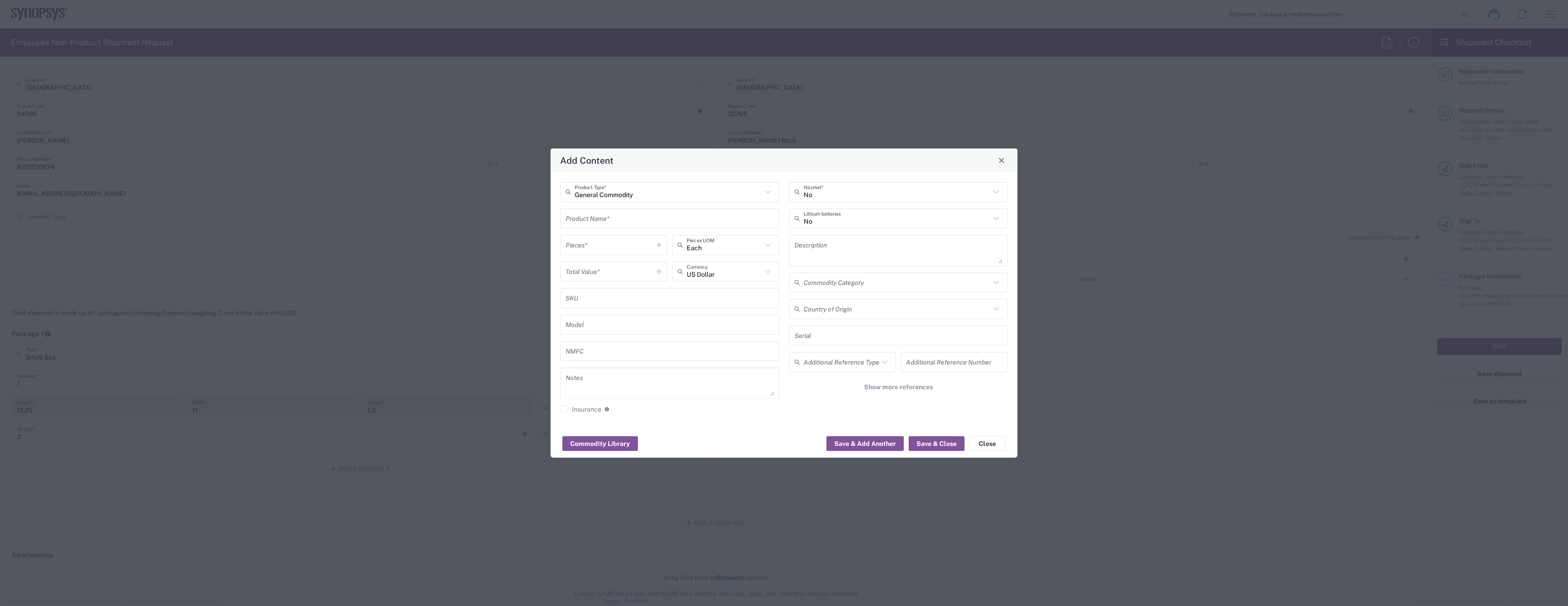
click at [616, 222] on input "text" at bounding box center [669, 218] width 209 height 16
click at [648, 243] on div "Plaque Award (glass-ceramics)" at bounding box center [669, 240] width 217 height 16
type input "Plaque Award (glass-ceramics)"
type textarea "Plaque Award (glass-ceramics)"
click at [639, 247] on input "number" at bounding box center [611, 245] width 92 height 16
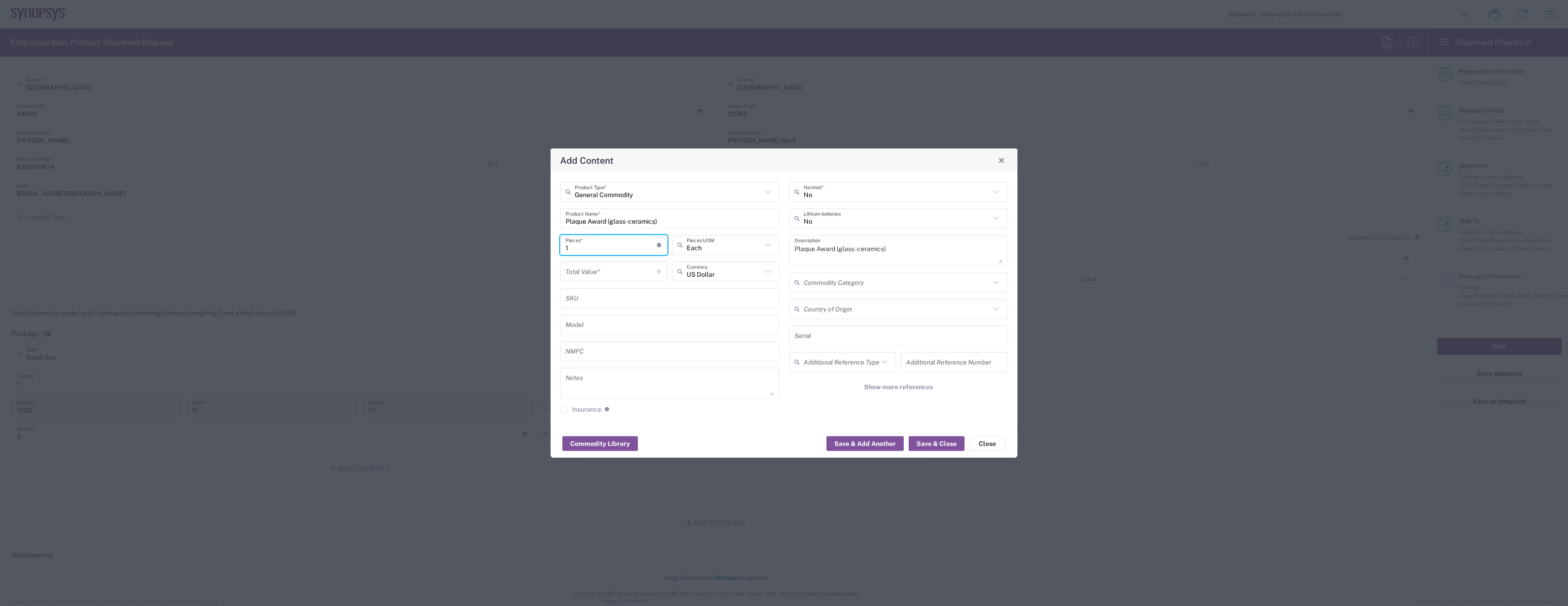
type input "1"
click at [633, 268] on input "number" at bounding box center [611, 271] width 92 height 16
type input "46"
click at [921, 447] on button "Save & Close" at bounding box center [937, 443] width 56 height 14
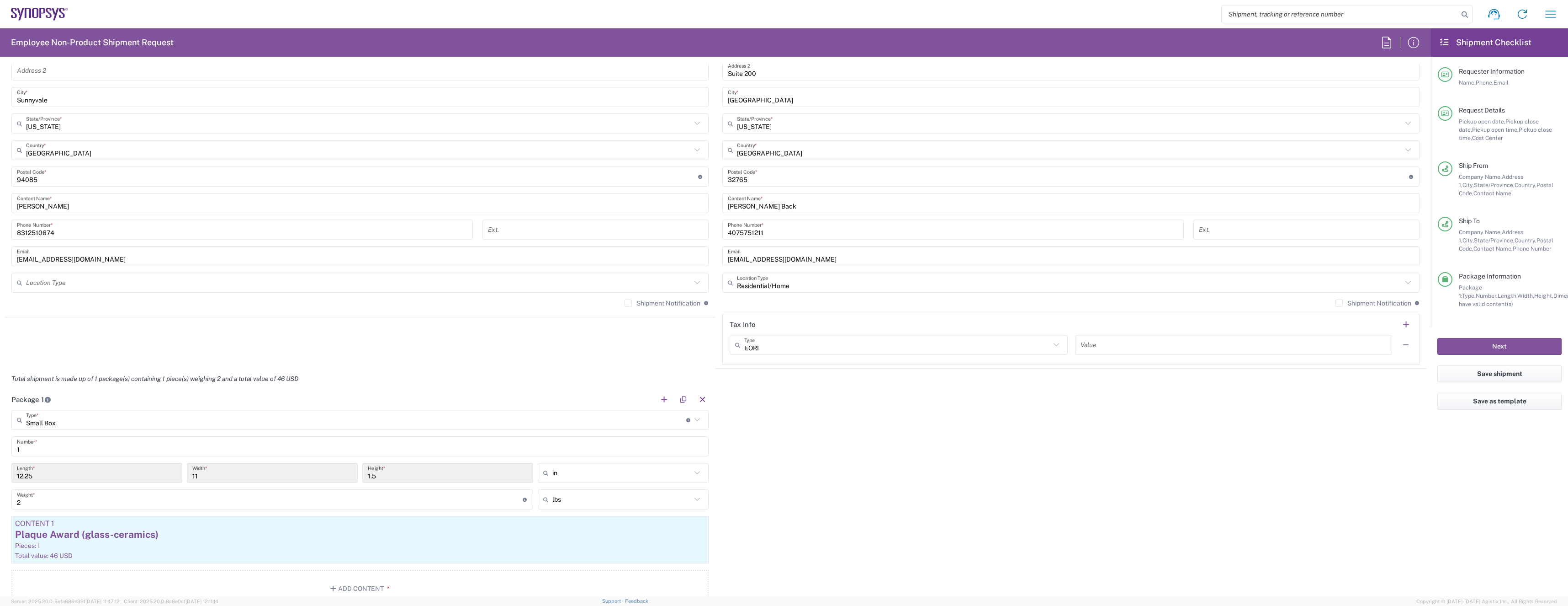
scroll to position [51, 0]
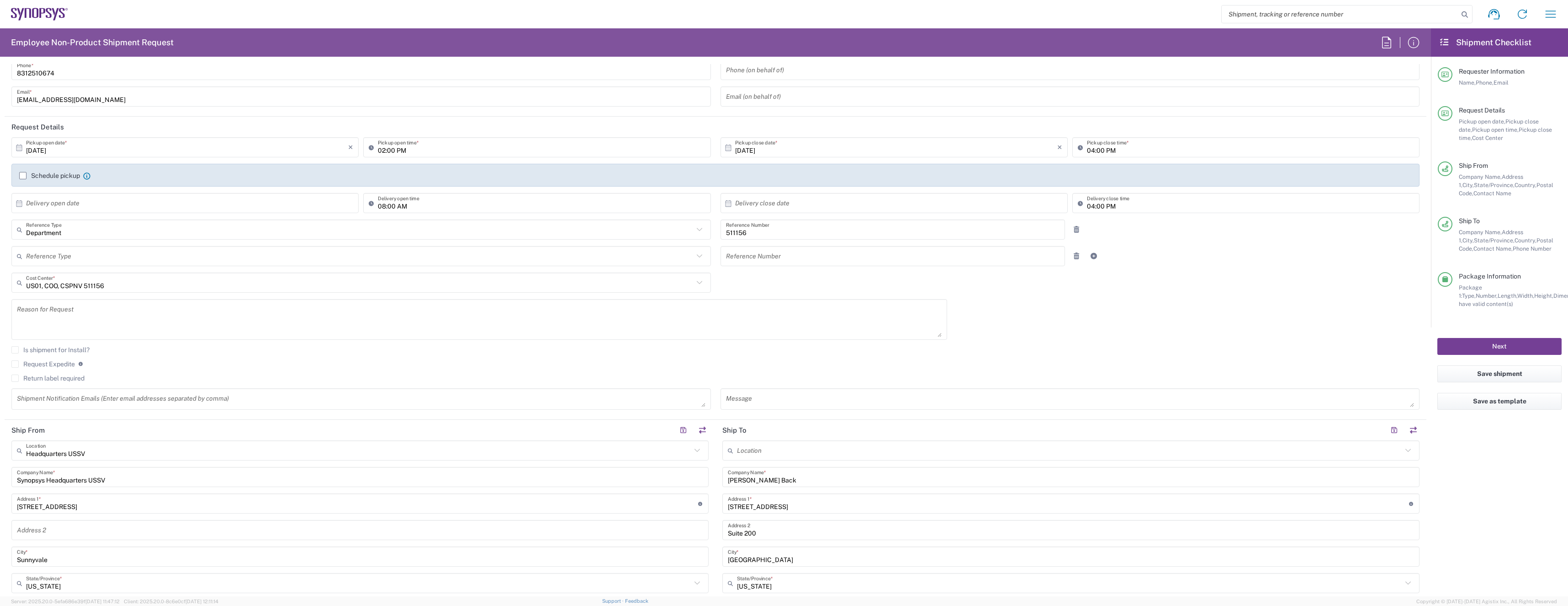
click at [1453, 348] on button "Next" at bounding box center [1499, 346] width 124 height 17
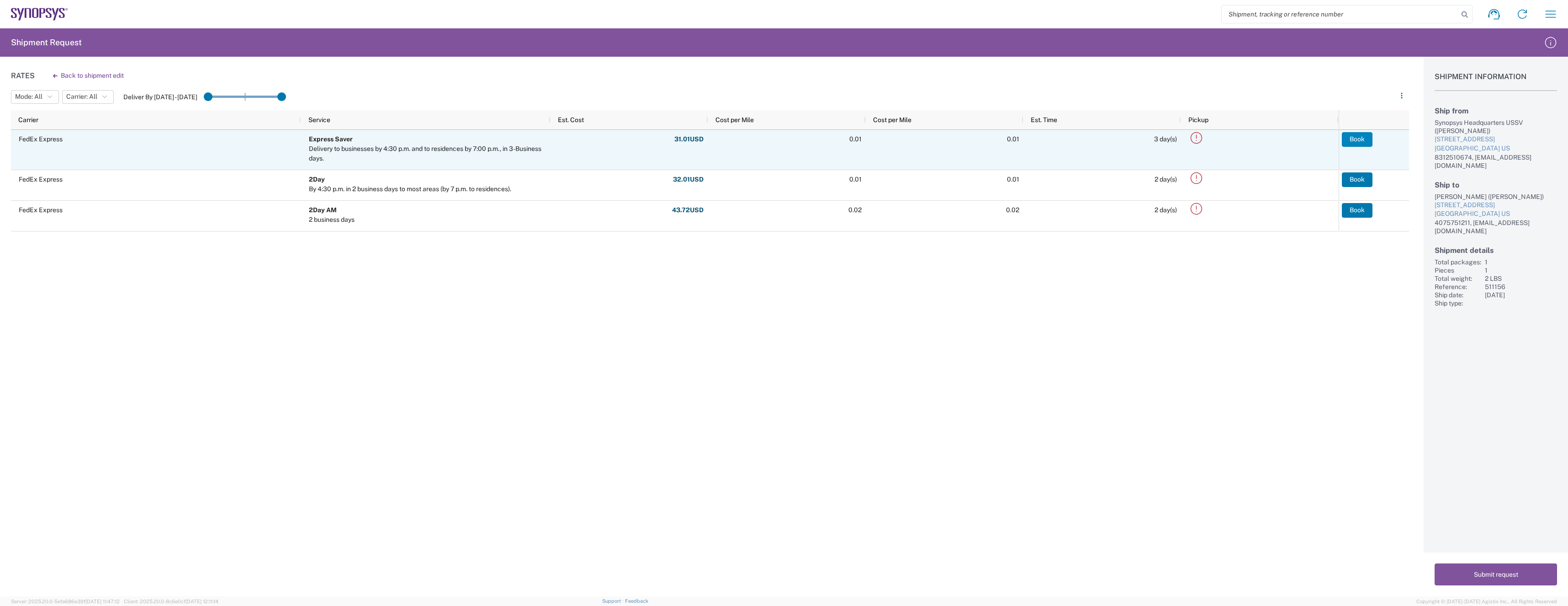
click at [1357, 143] on button "Book" at bounding box center [1357, 139] width 31 height 14
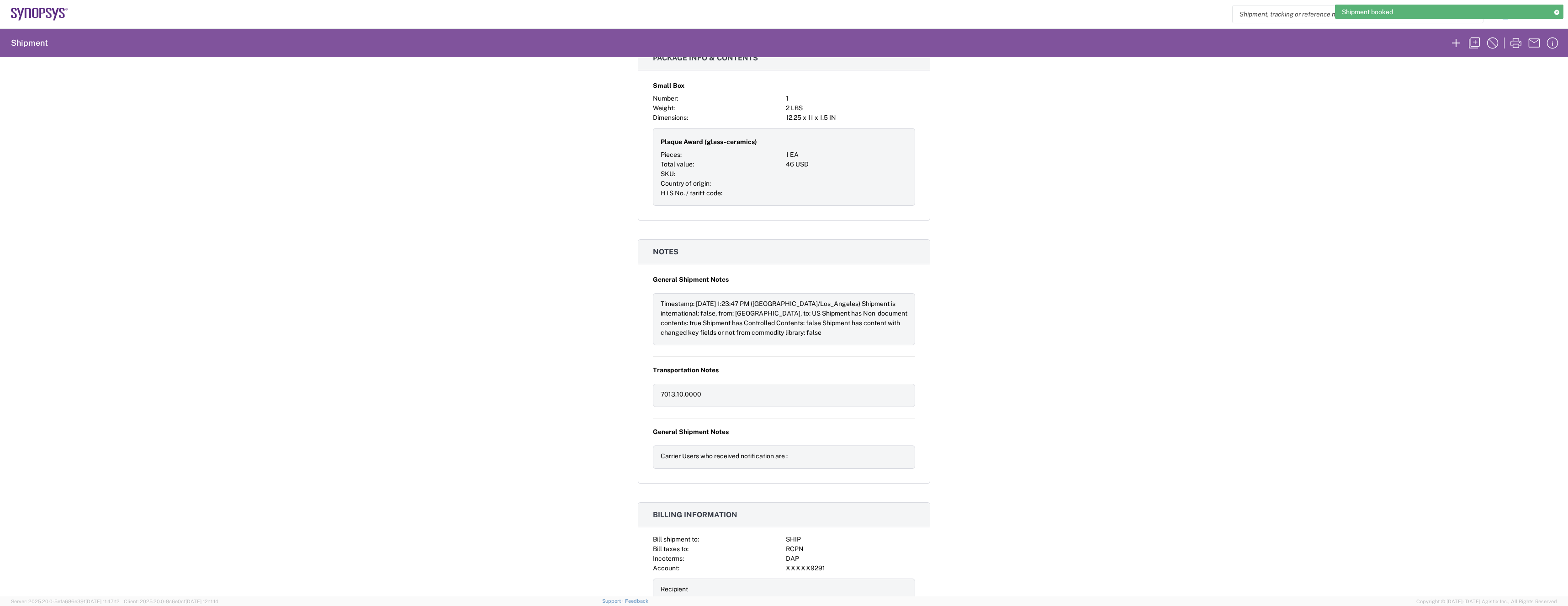
scroll to position [808, 0]
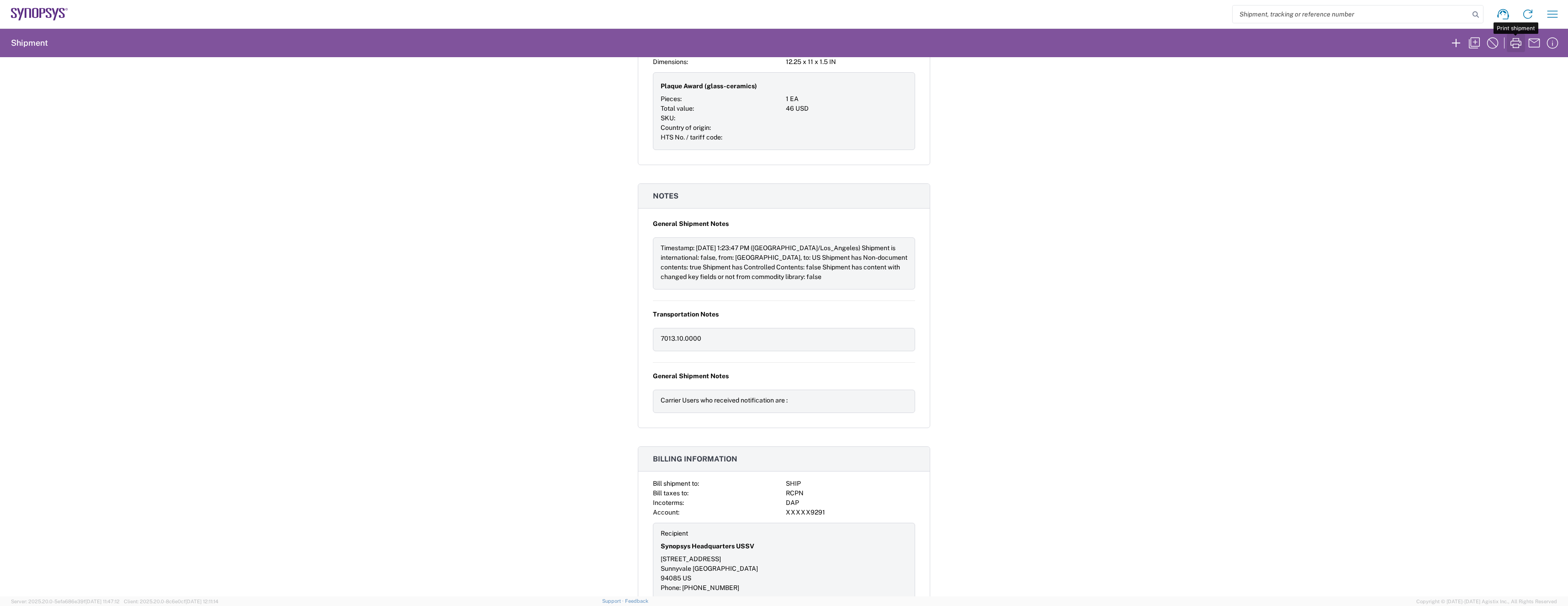
click at [1518, 47] on icon "button" at bounding box center [1516, 43] width 14 height 14
